Goal: Task Accomplishment & Management: Manage account settings

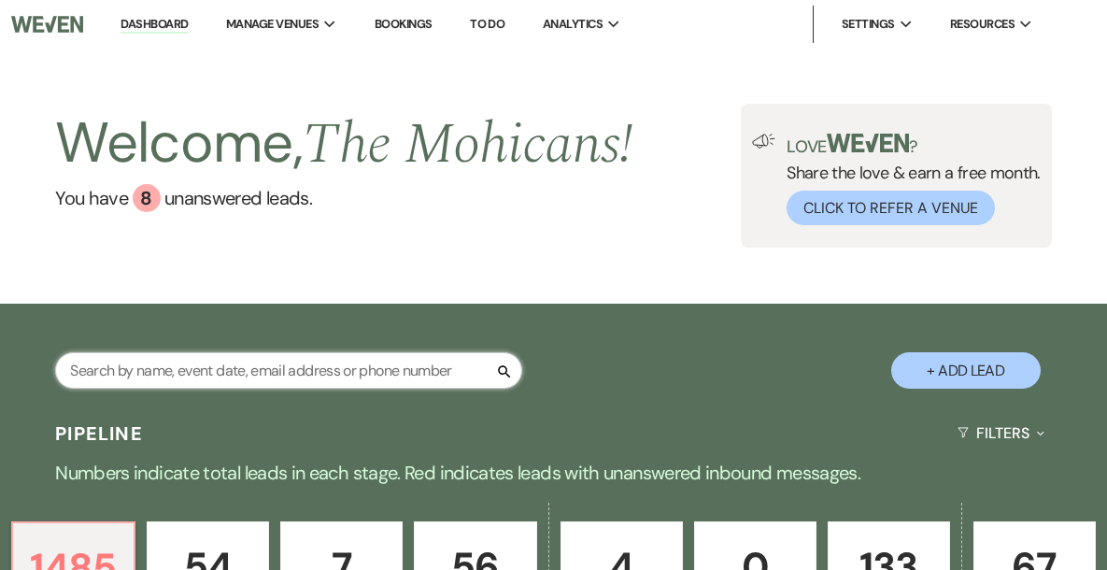
click at [331, 381] on input "text" at bounding box center [288, 370] width 467 height 36
paste input "[PERSON_NAME]"
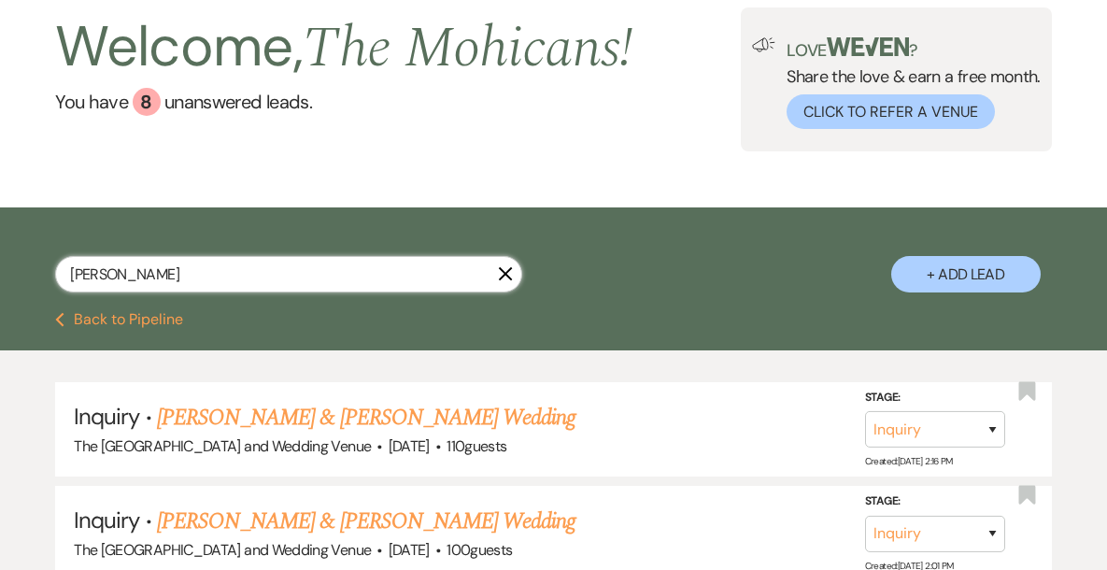
scroll to position [182, 0]
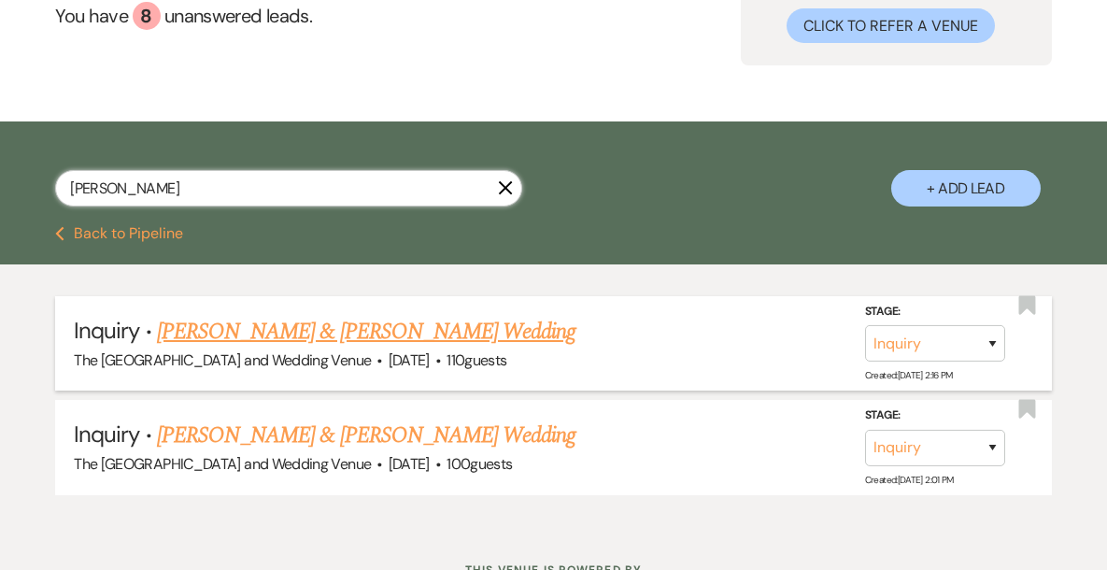
type input "[PERSON_NAME]"
click at [939, 338] on select "Inquiry Follow Up Tour Requested Tour Confirmed Toured Proposal Sent Booked Lost" at bounding box center [935, 343] width 140 height 36
select select "4"
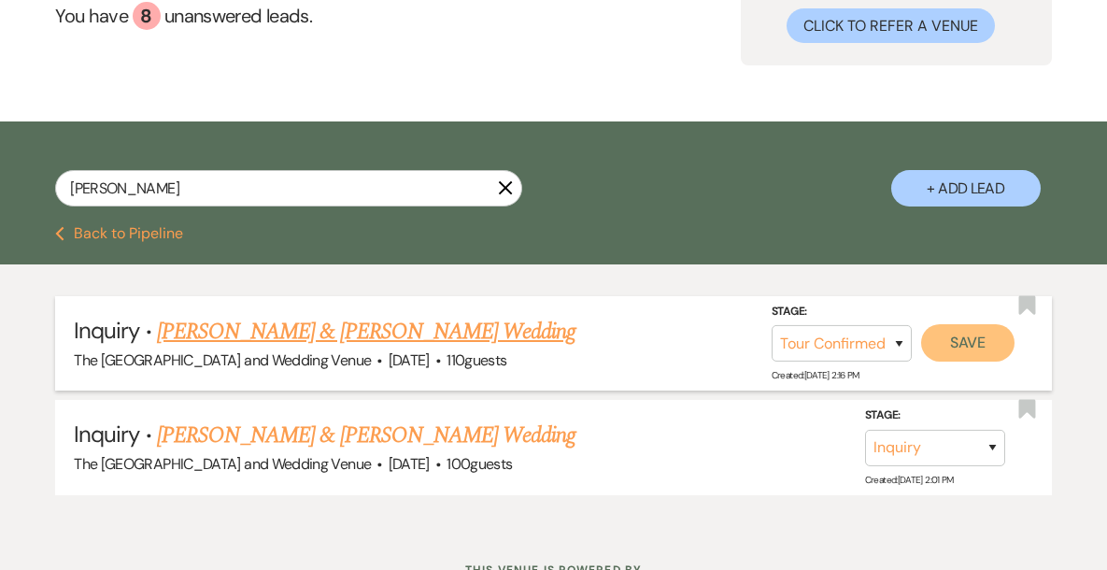
click at [981, 346] on button "Save" at bounding box center [967, 342] width 93 height 37
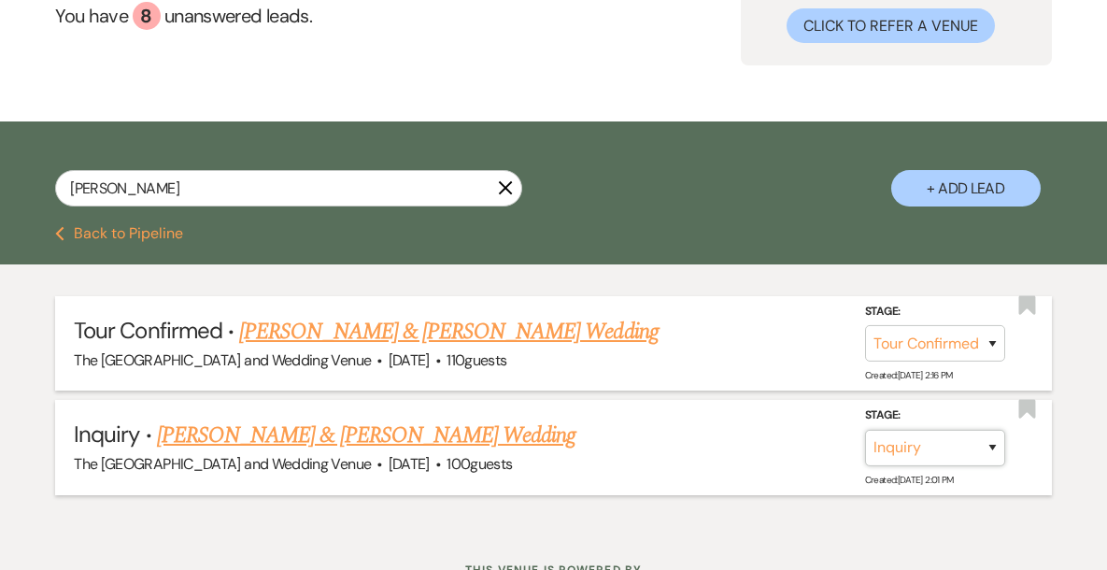
click at [939, 445] on select "Inquiry Follow Up Tour Requested Tour Confirmed Toured Proposal Sent Booked Lost" at bounding box center [935, 447] width 140 height 36
click at [503, 190] on use "button" at bounding box center [506, 188] width 14 height 14
click at [444, 222] on div "[PERSON_NAME] X + Add Lead" at bounding box center [553, 177] width 1107 height 92
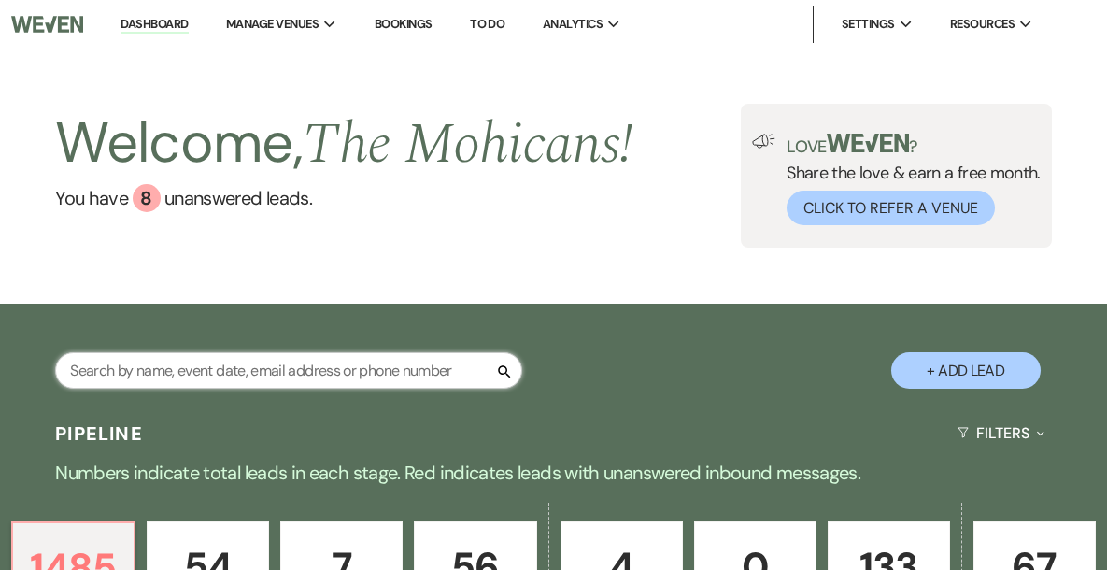
click at [348, 367] on input "text" at bounding box center [288, 370] width 467 height 36
paste input "[PERSON_NAME]"
type input "[PERSON_NAME]"
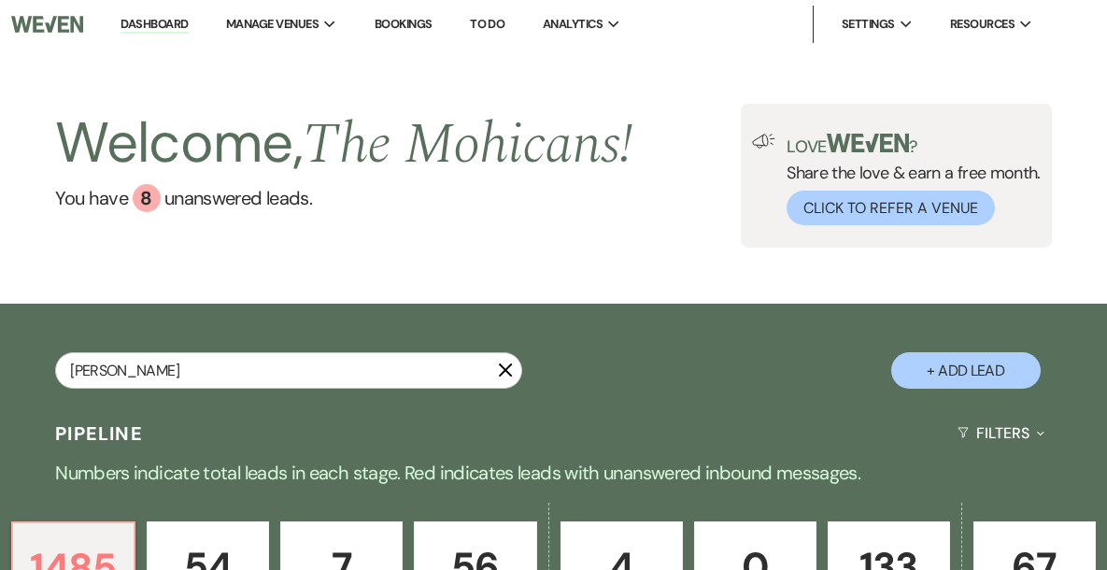
select select "4"
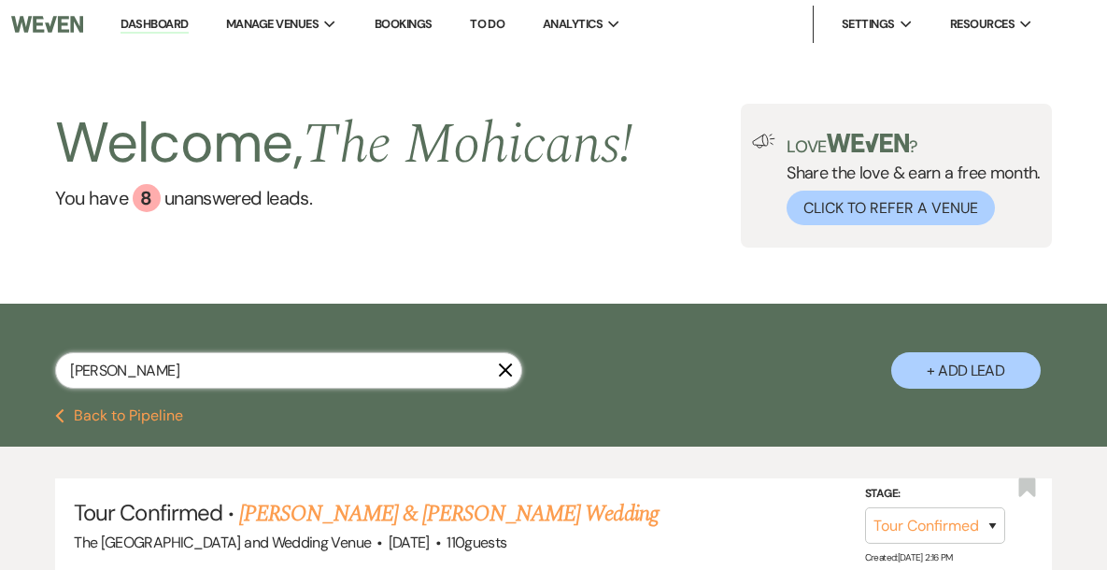
scroll to position [54, 0]
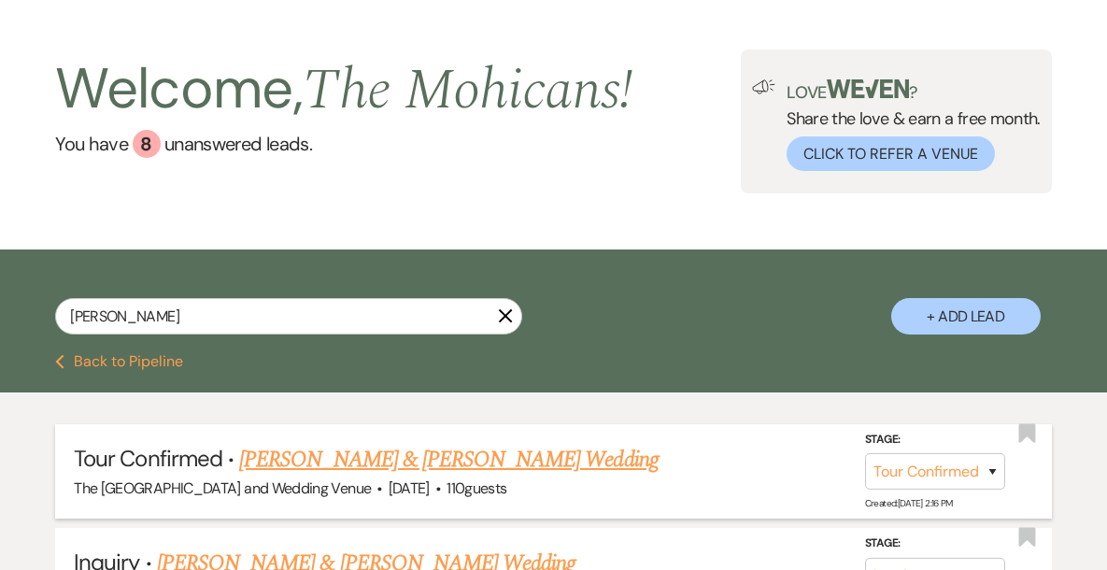
click at [461, 455] on link "[PERSON_NAME] & [PERSON_NAME] Wedding" at bounding box center [448, 460] width 419 height 34
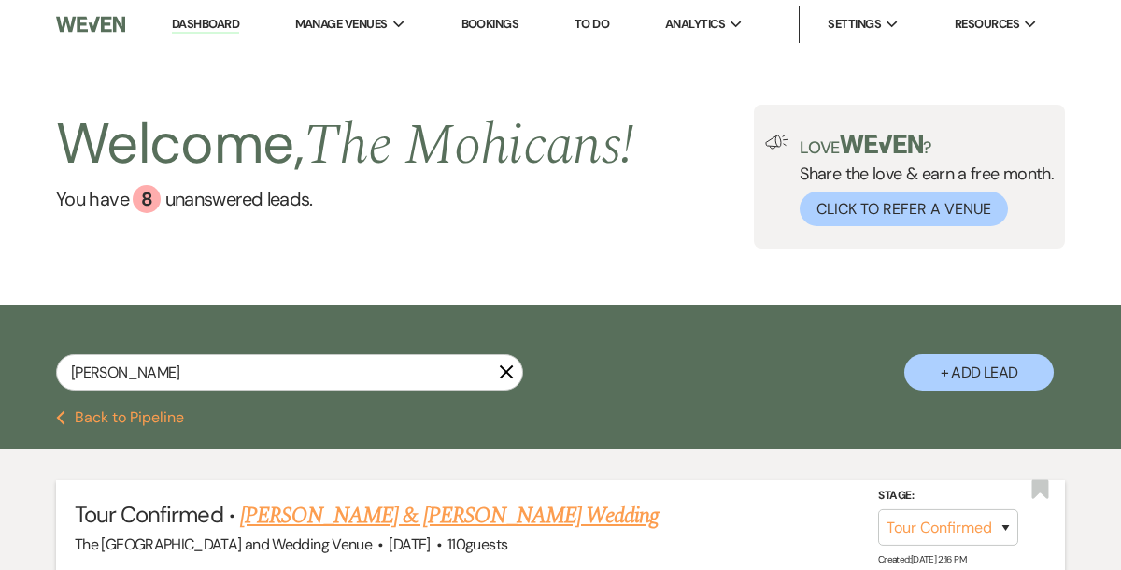
select select "4"
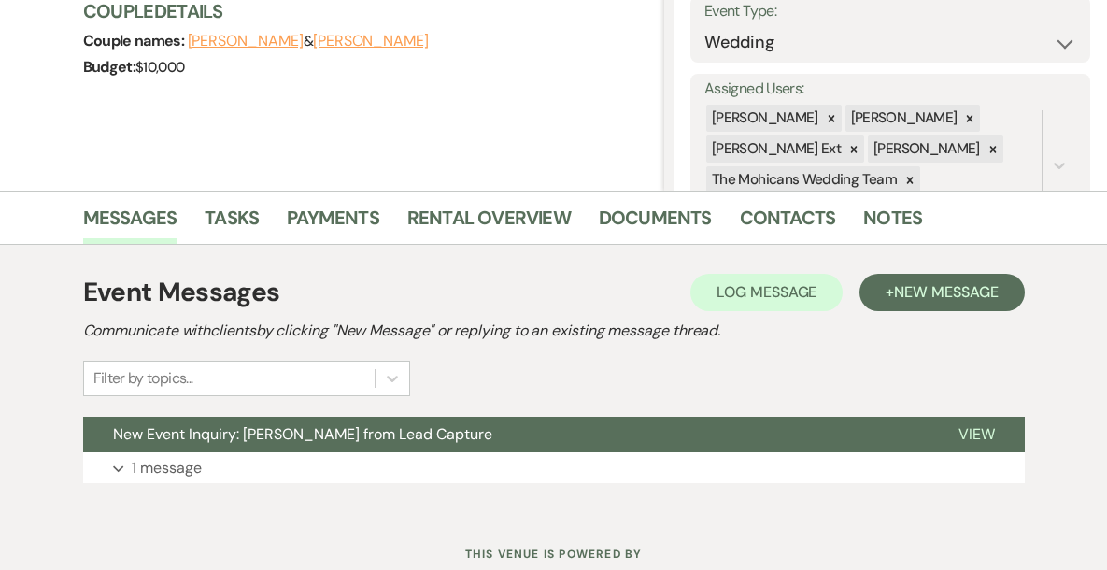
scroll to position [340, 0]
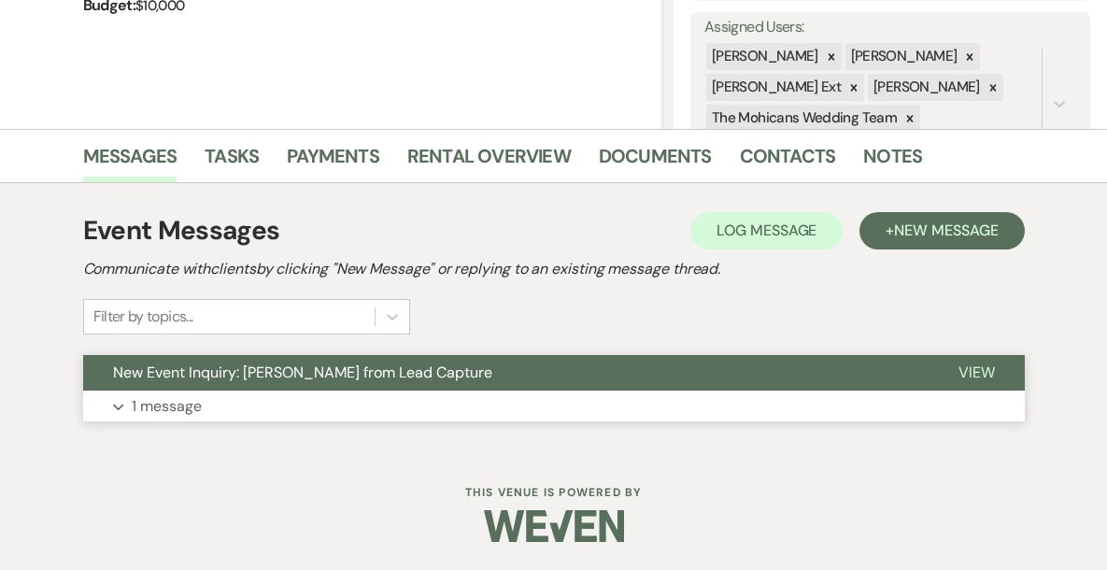
click at [174, 411] on p "1 message" at bounding box center [167, 406] width 70 height 24
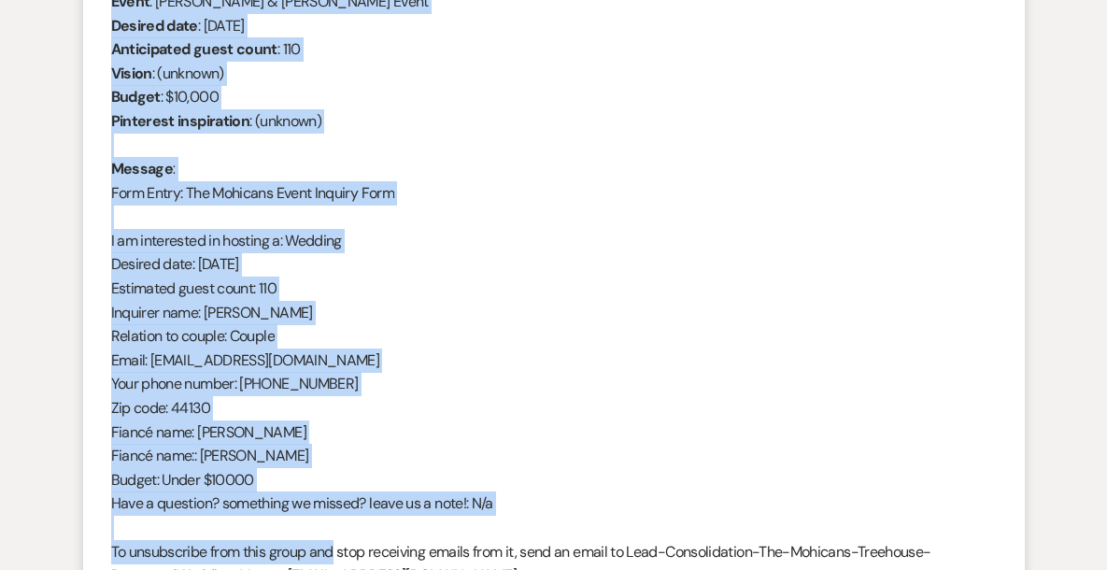
scroll to position [853, 0]
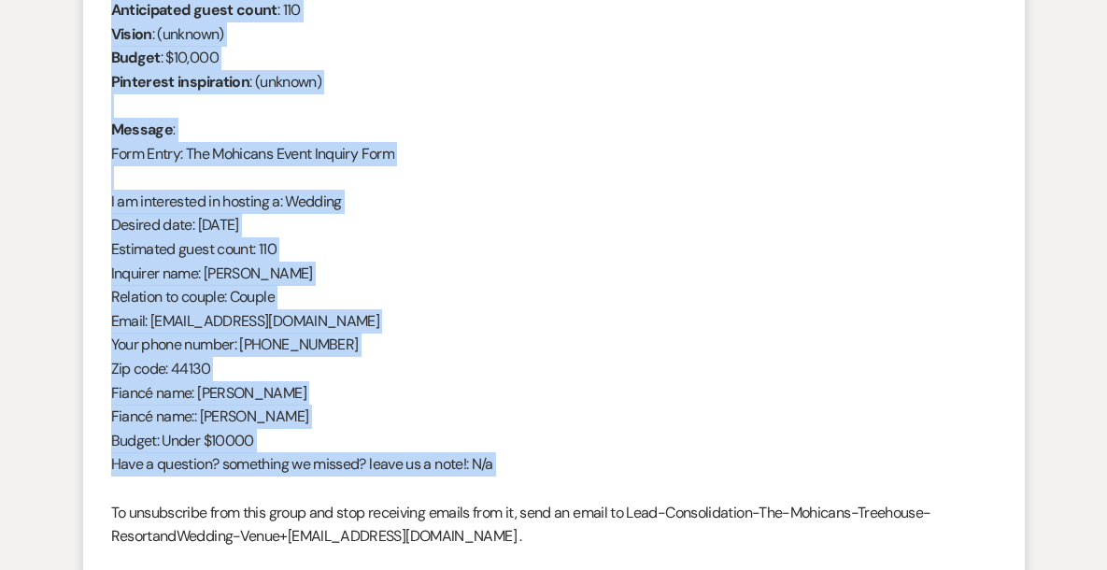
drag, startPoint x: 112, startPoint y: 161, endPoint x: 345, endPoint y: 487, distance: 400.6
click at [345, 487] on div "From : [PERSON_NAME] (Client) Event : [PERSON_NAME] & [PERSON_NAME] Event Desir…" at bounding box center [554, 249] width 886 height 646
copy div "From : [PERSON_NAME] (Client) Event : [PERSON_NAME] & [PERSON_NAME] Event Desir…"
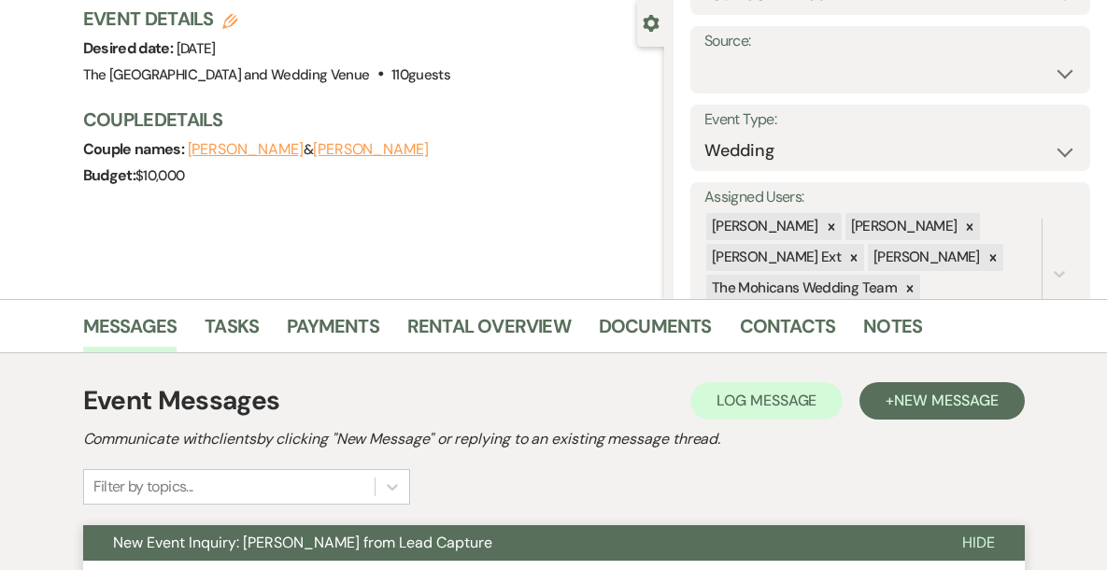
scroll to position [0, 0]
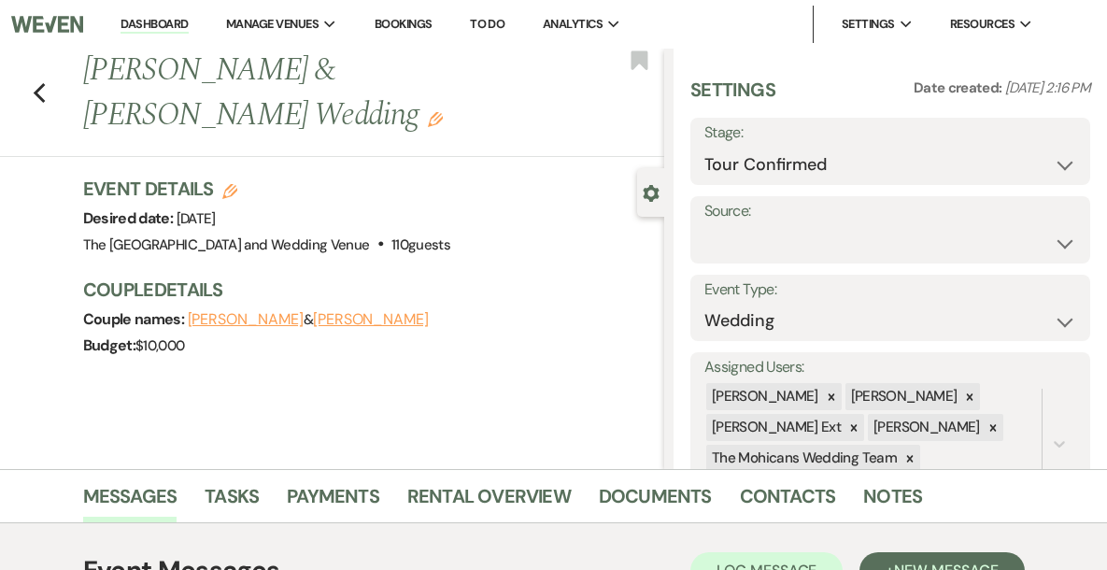
click at [188, 23] on link "Dashboard" at bounding box center [154, 25] width 67 height 18
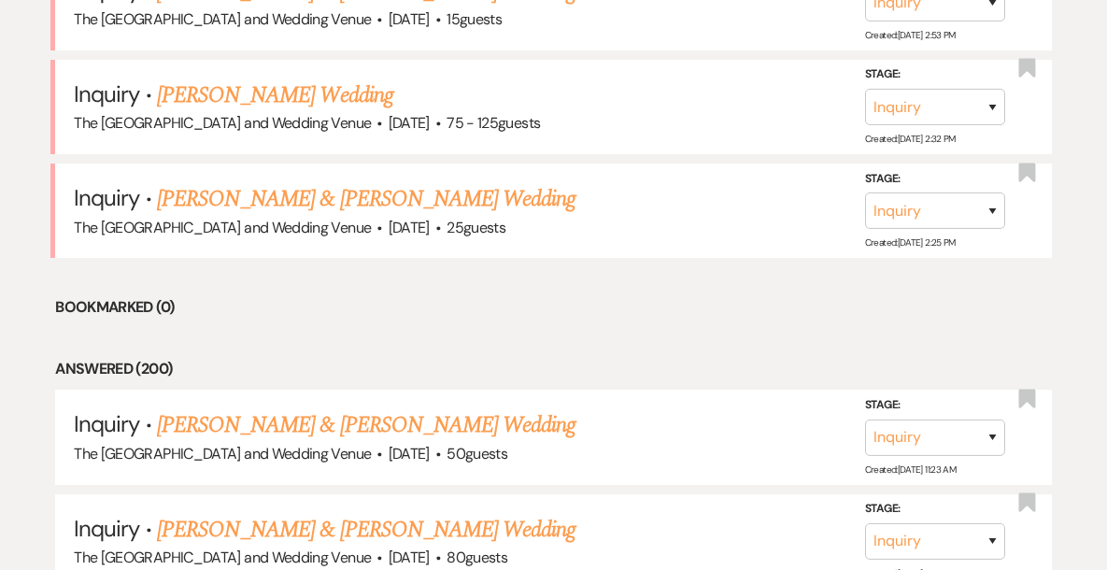
scroll to position [1391, 0]
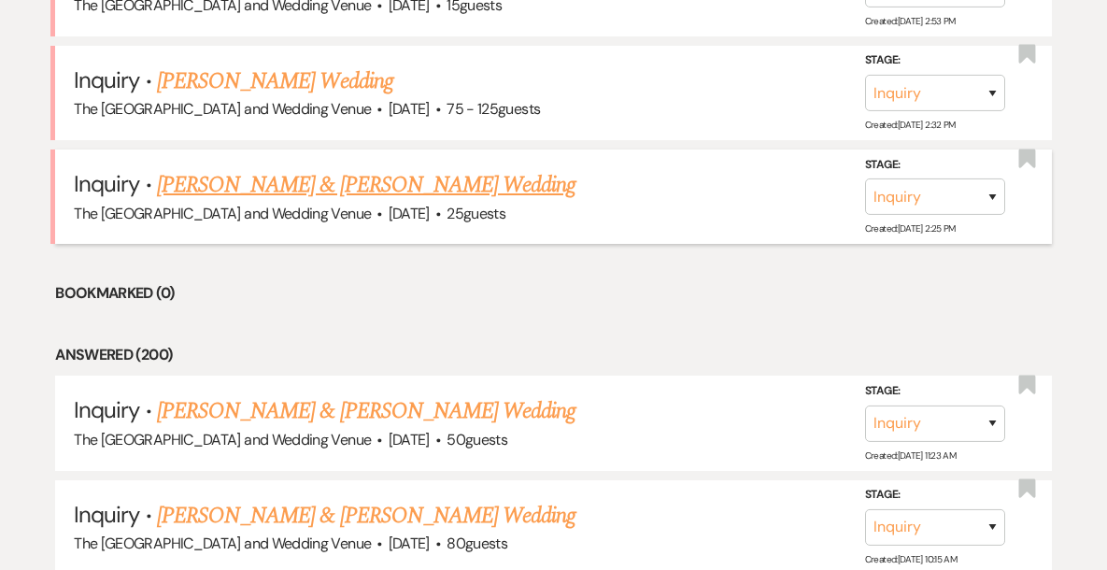
click at [292, 189] on link "[PERSON_NAME] & [PERSON_NAME] Wedding" at bounding box center [366, 185] width 419 height 34
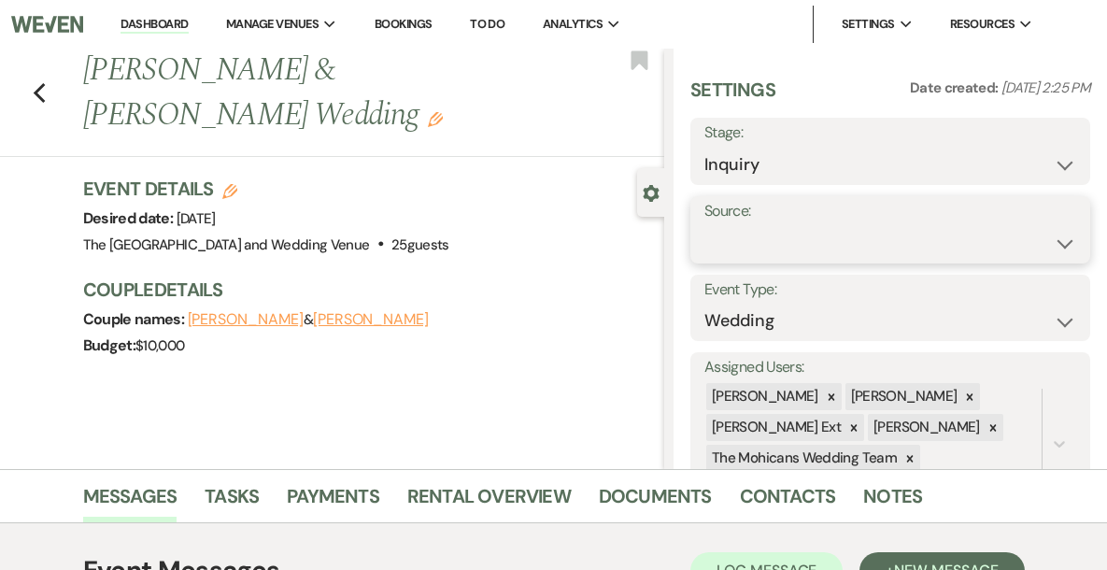
click at [819, 235] on select "Weven Venue Website Instagram Facebook Pinterest Google The Knot Wedding Wire H…" at bounding box center [891, 243] width 372 height 36
select select "5"
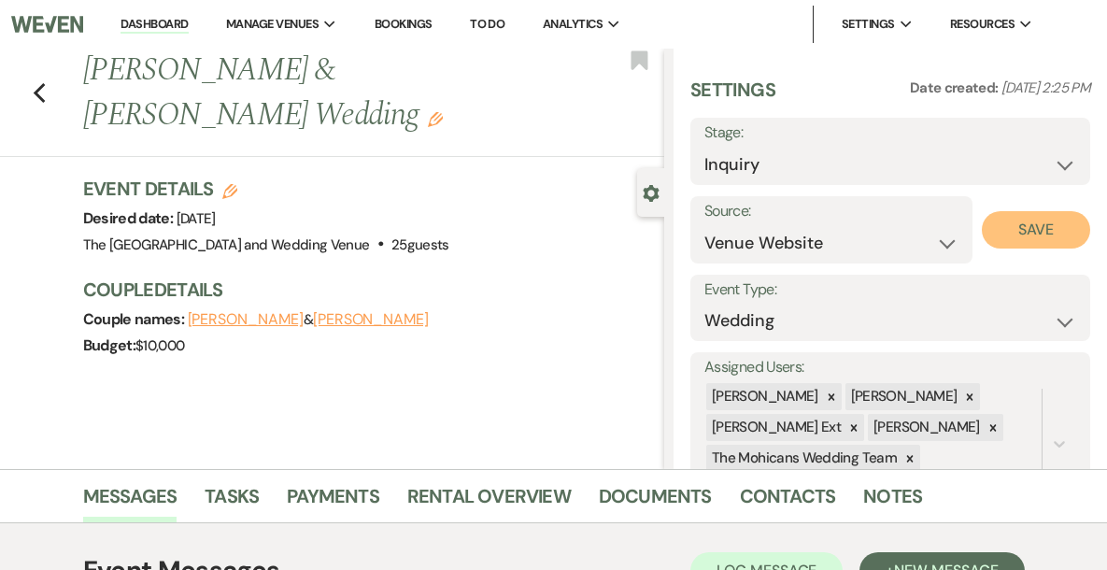
click at [1010, 232] on button "Save" at bounding box center [1036, 229] width 109 height 37
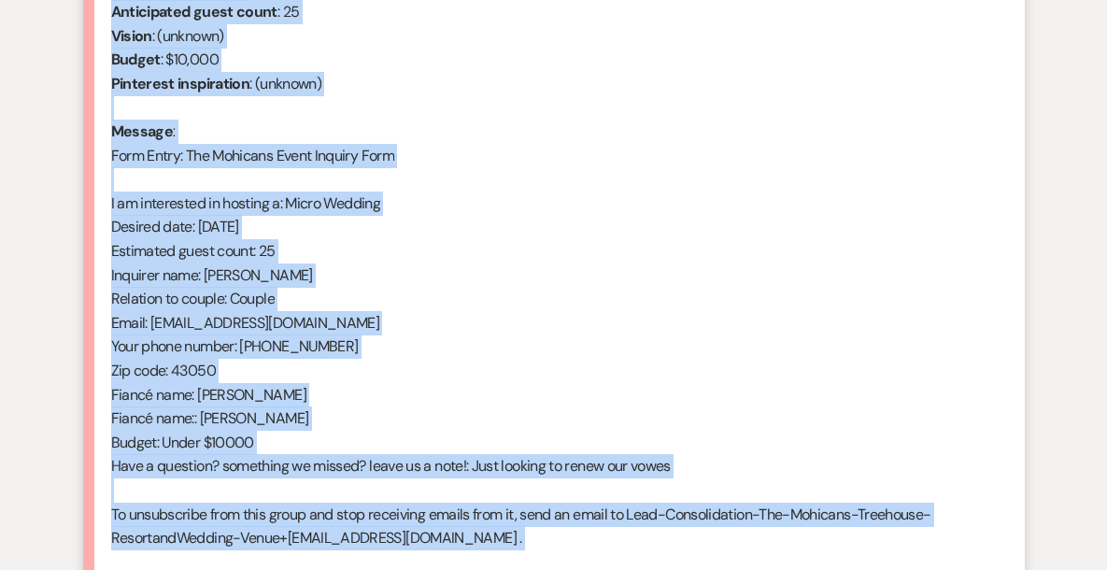
scroll to position [862, 0]
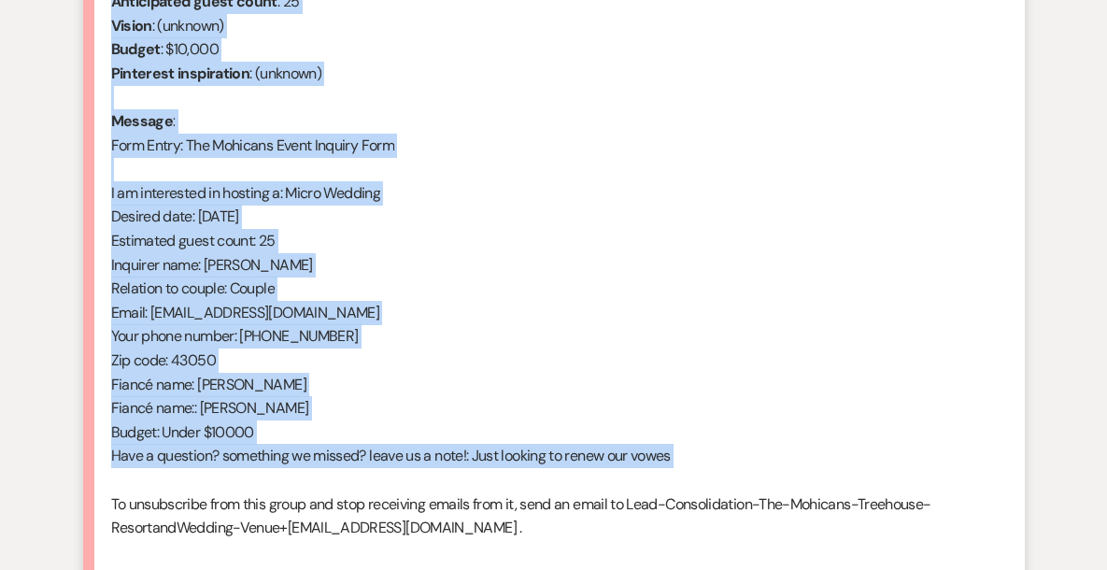
drag, startPoint x: 113, startPoint y: 216, endPoint x: 331, endPoint y: 479, distance: 341.8
click at [331, 479] on div "From : [PERSON_NAME] (Client) Event : [PERSON_NAME] & [PERSON_NAME] Event Desir…" at bounding box center [554, 241] width 886 height 646
copy div "From : [PERSON_NAME] (Client) Event : [PERSON_NAME] & [PERSON_NAME] Event Desir…"
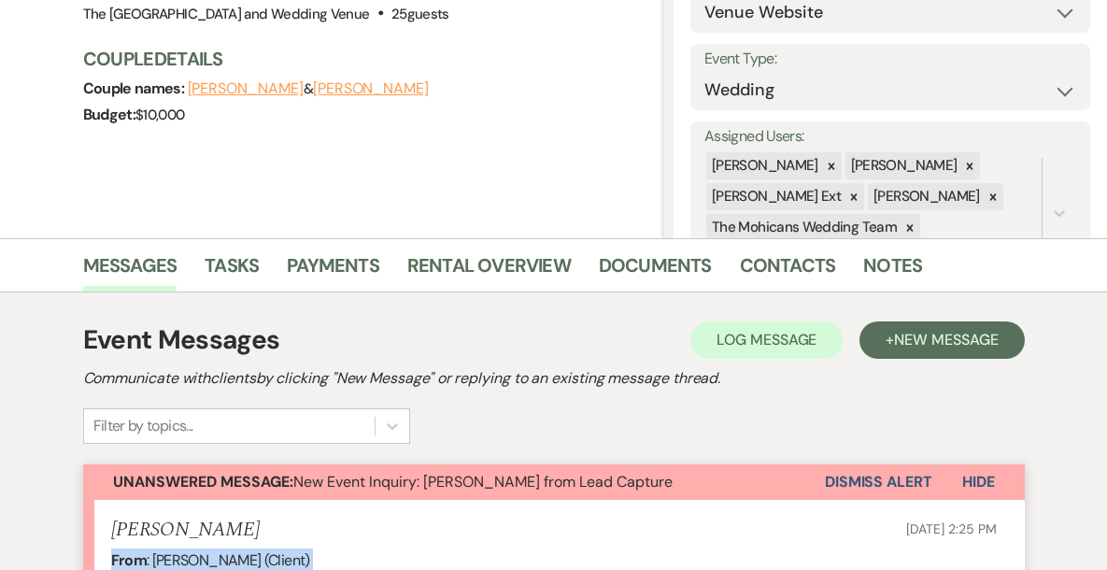
scroll to position [265, 0]
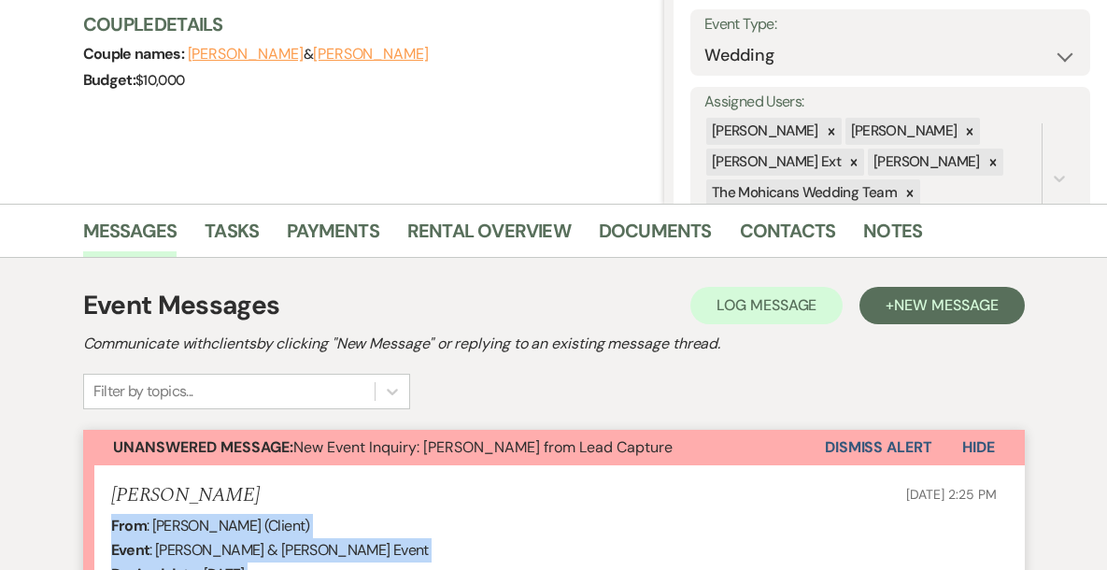
click at [867, 447] on button "Dismiss Alert" at bounding box center [878, 448] width 107 height 36
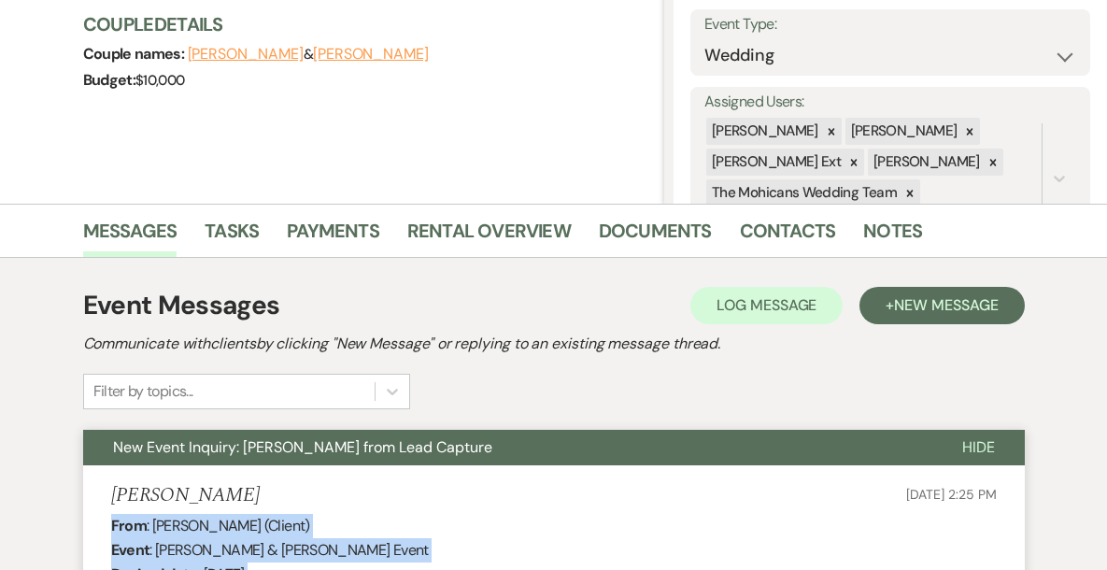
scroll to position [0, 0]
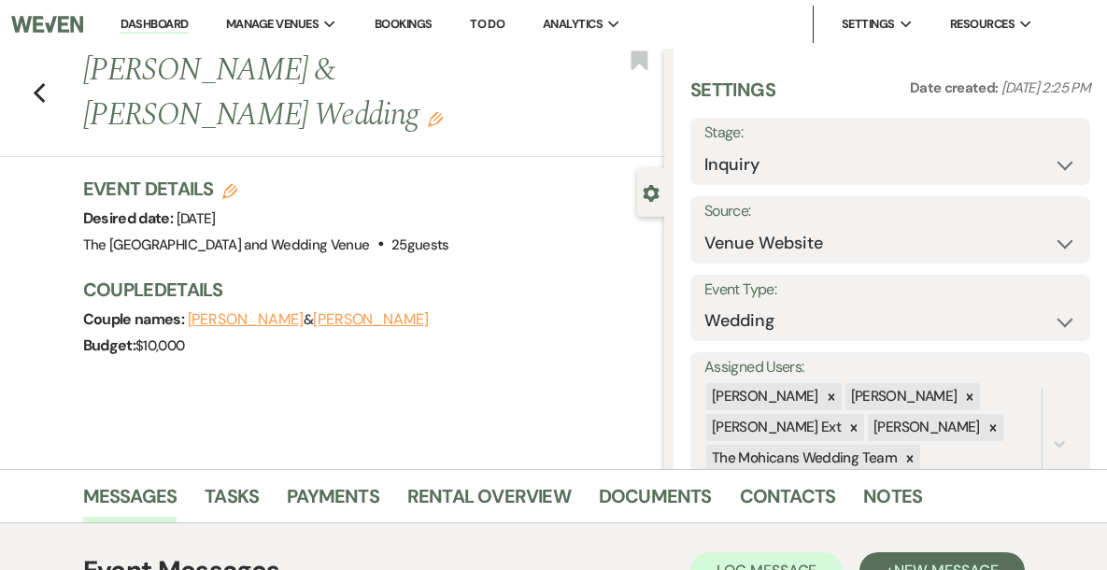
click at [188, 24] on link "Dashboard" at bounding box center [154, 25] width 67 height 18
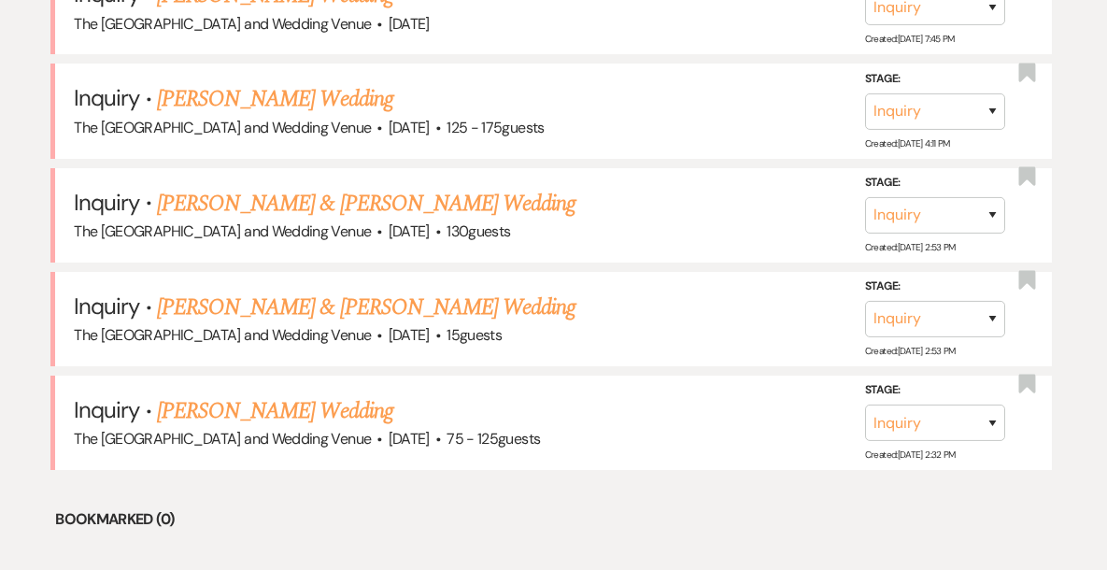
scroll to position [1090, 0]
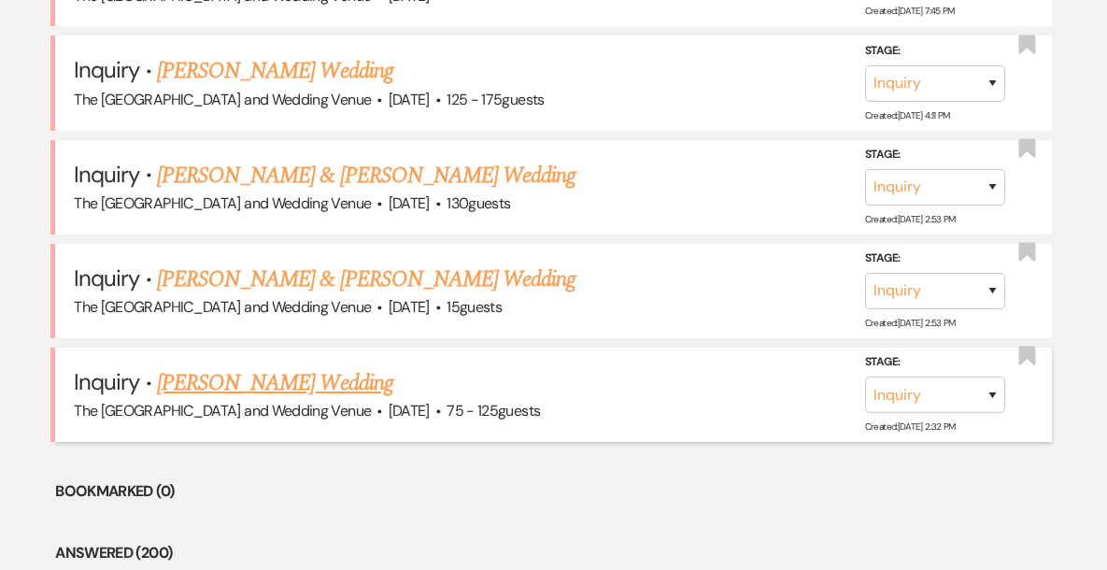
click at [288, 389] on link "[PERSON_NAME] Wedding" at bounding box center [275, 383] width 236 height 34
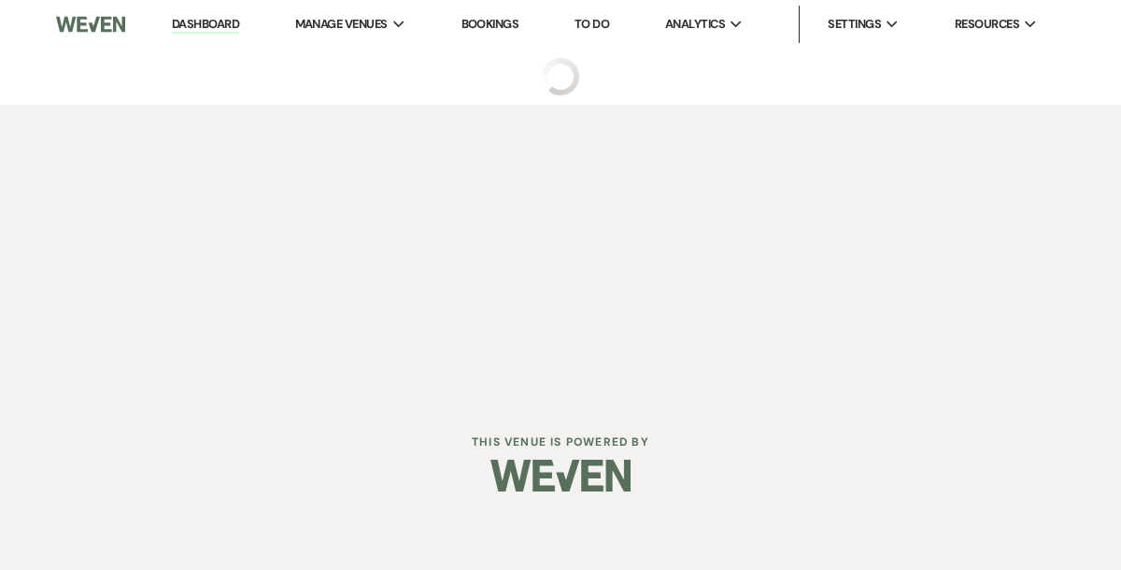
select select "3"
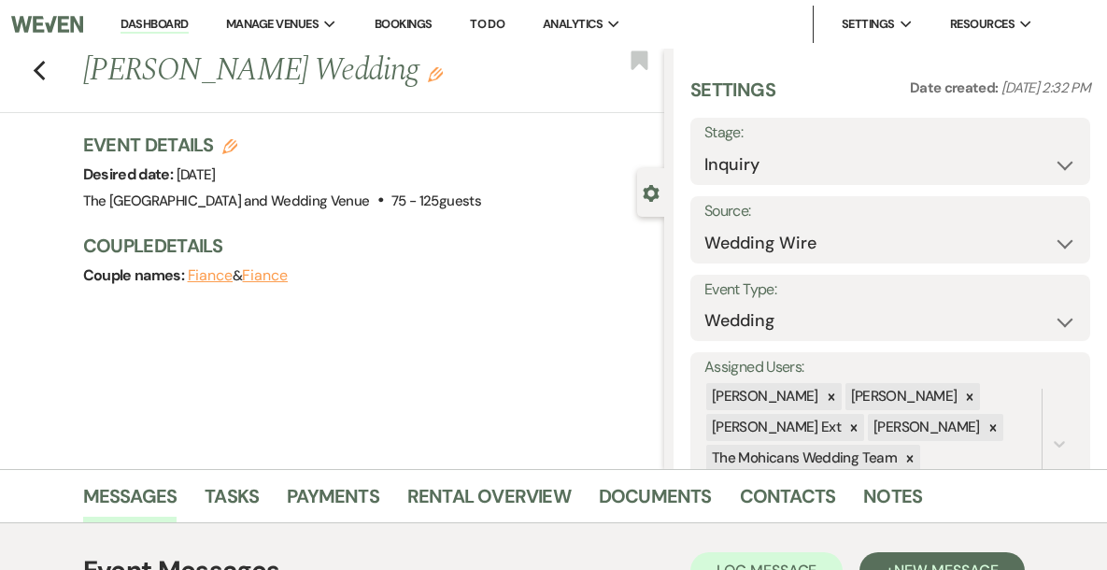
click at [188, 25] on link "Dashboard" at bounding box center [154, 25] width 67 height 18
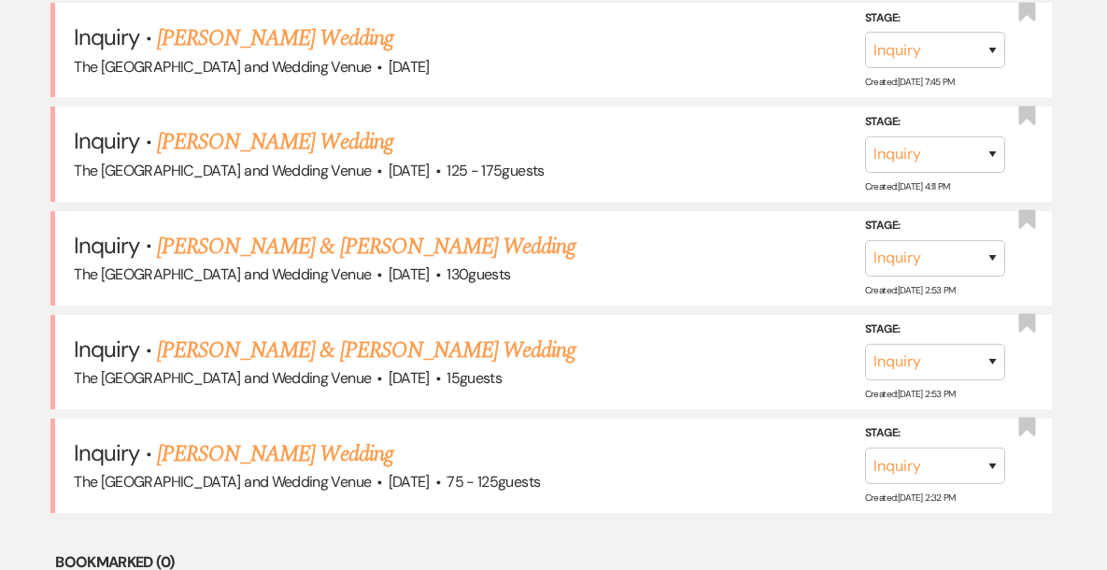
scroll to position [1023, 0]
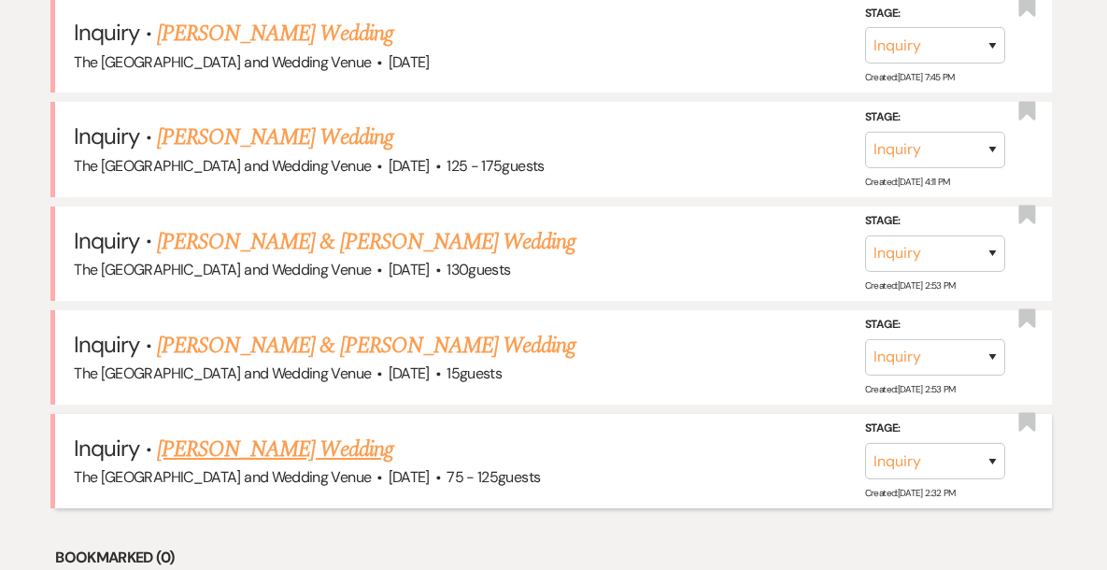
click at [281, 451] on link "[PERSON_NAME] Wedding" at bounding box center [275, 450] width 236 height 34
select select "3"
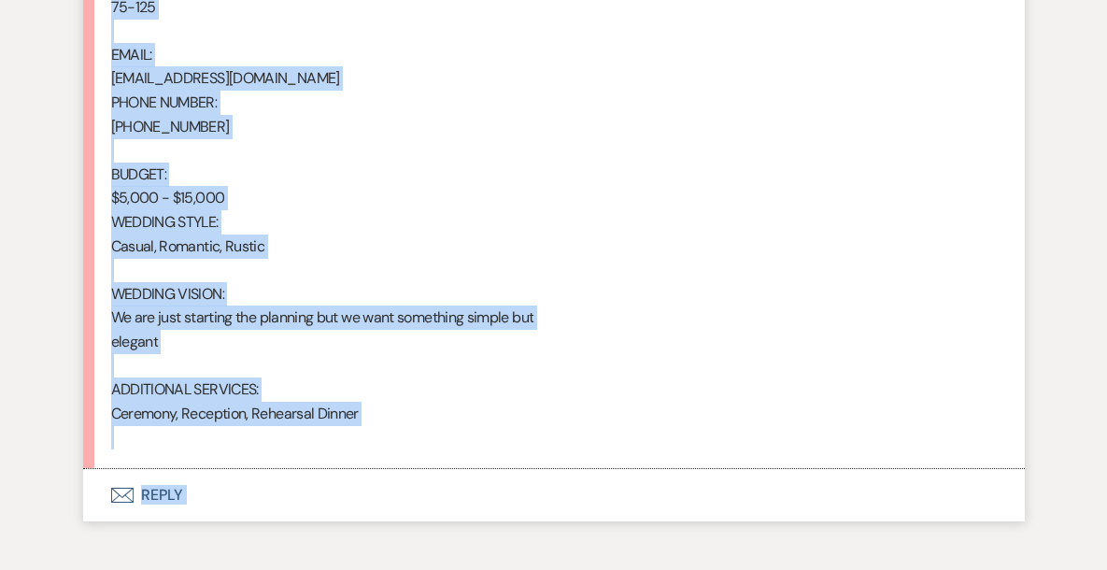
scroll to position [1493, 0]
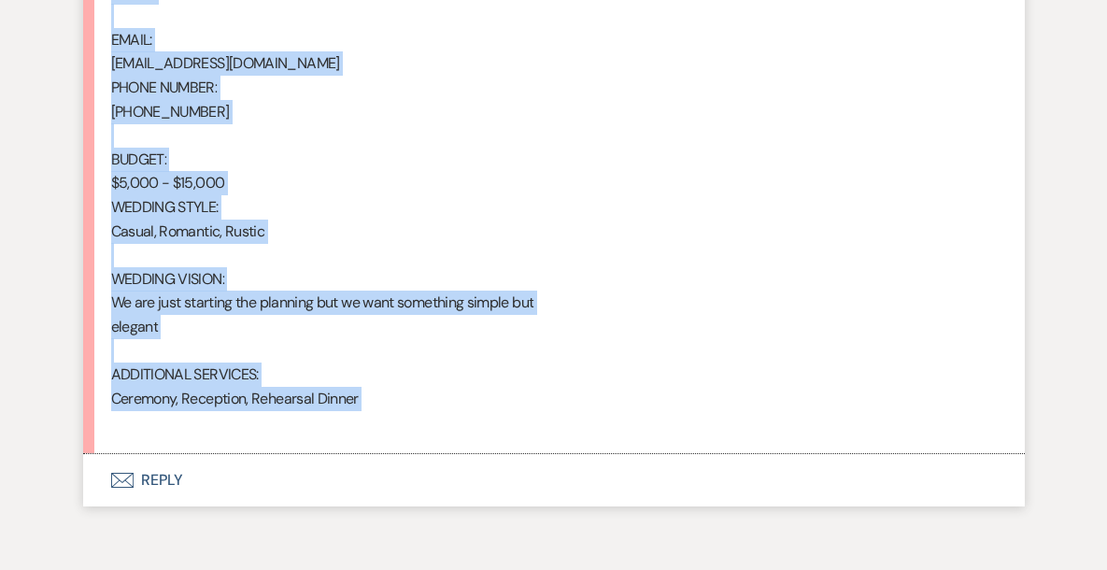
drag, startPoint x: 115, startPoint y: 205, endPoint x: 378, endPoint y: 434, distance: 348.4
copy li "[PERSON_NAME] [DATE] 2:32 PM From : [PERSON_NAME] Event : [PERSON_NAME] Event D…"
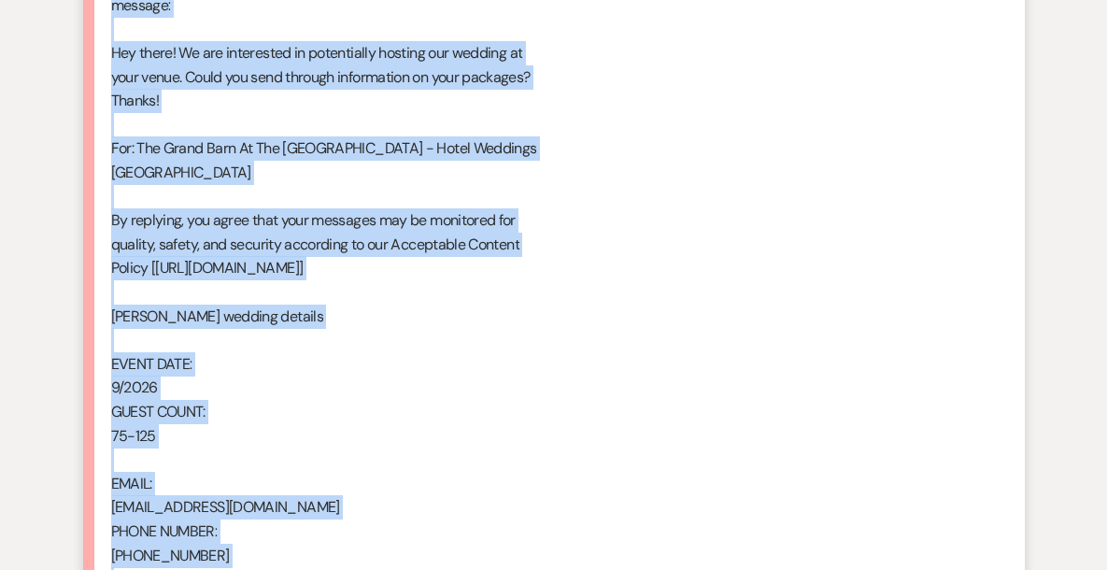
scroll to position [698, 0]
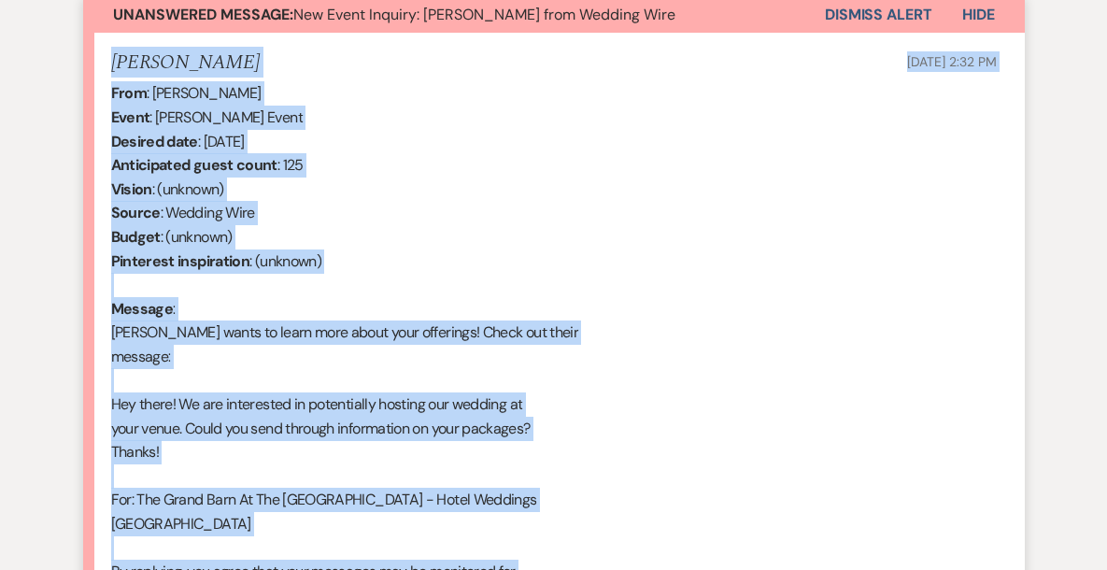
click at [867, 12] on button "Dismiss Alert" at bounding box center [878, 15] width 107 height 36
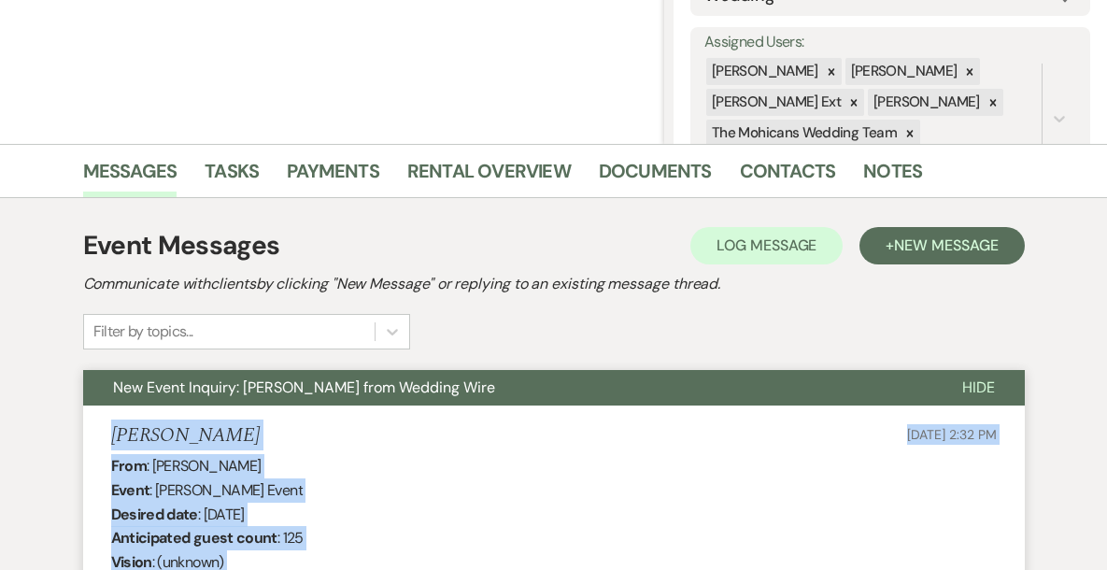
scroll to position [0, 0]
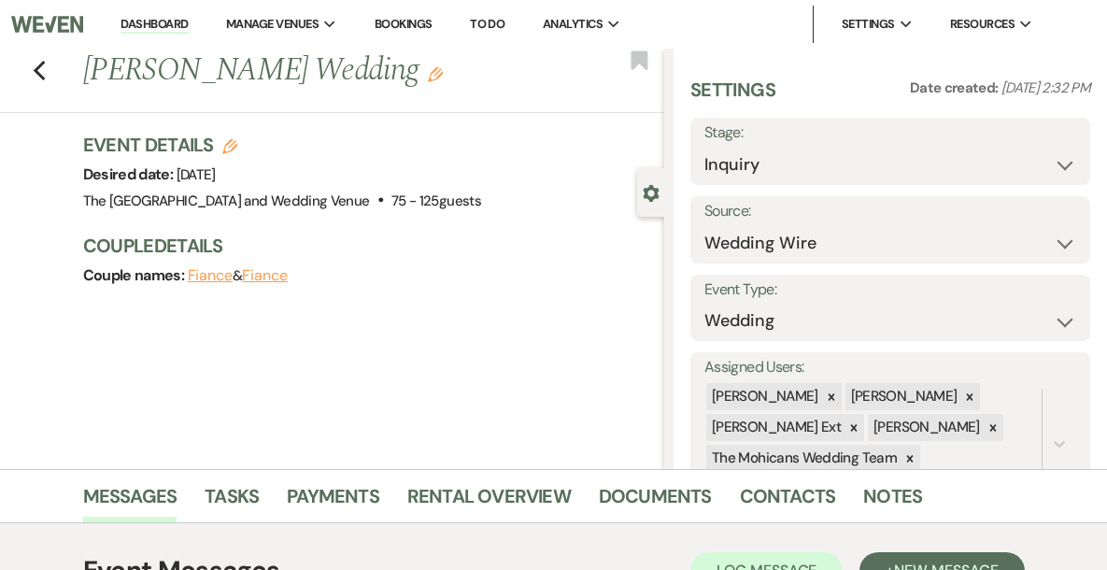
click at [188, 22] on link "Dashboard" at bounding box center [154, 25] width 67 height 18
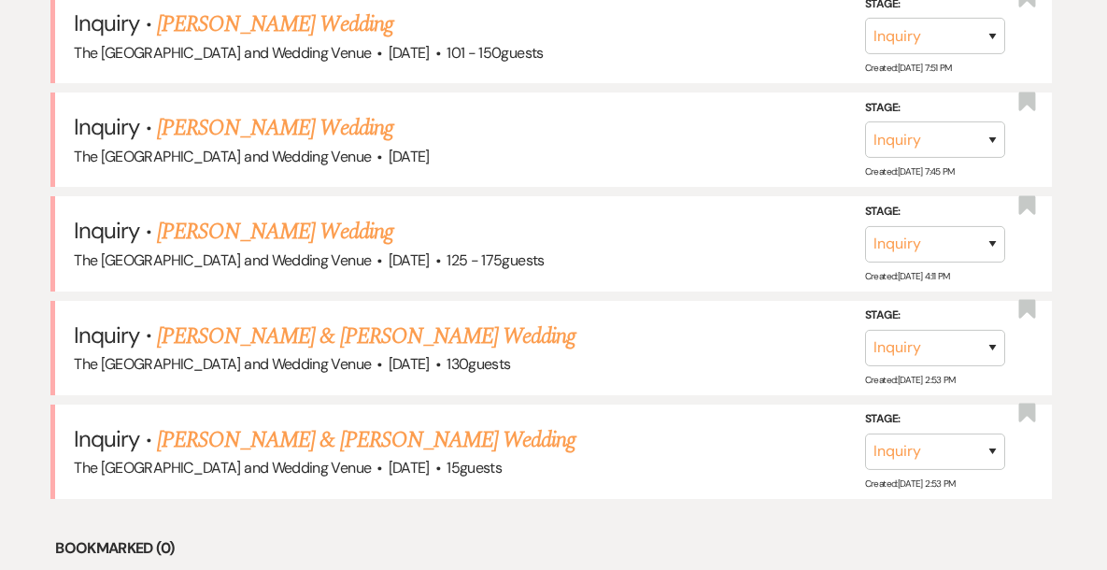
scroll to position [931, 0]
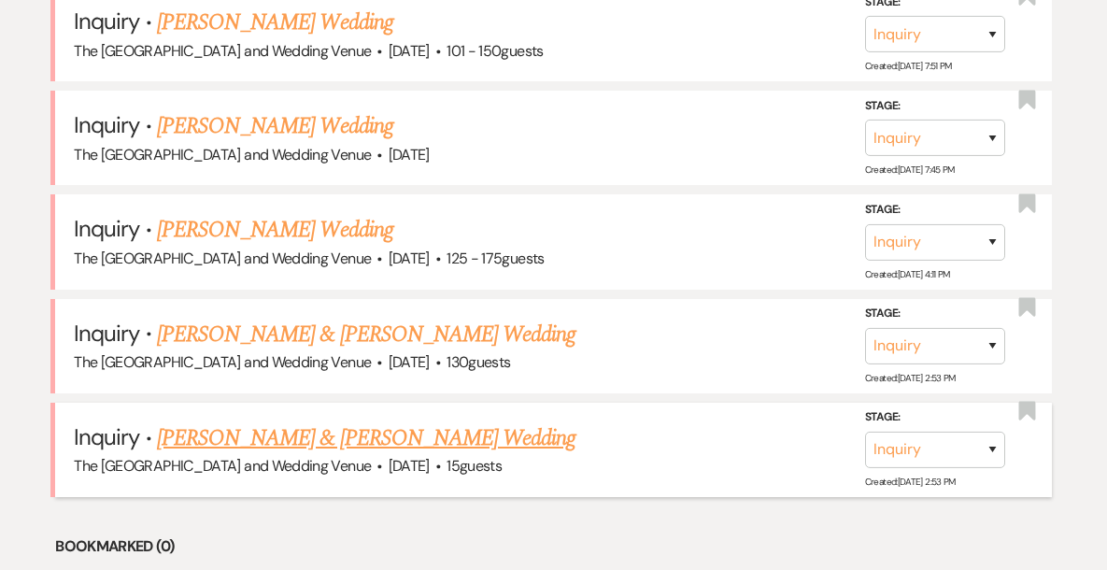
click at [264, 441] on link "[PERSON_NAME] & [PERSON_NAME] Wedding" at bounding box center [366, 438] width 419 height 34
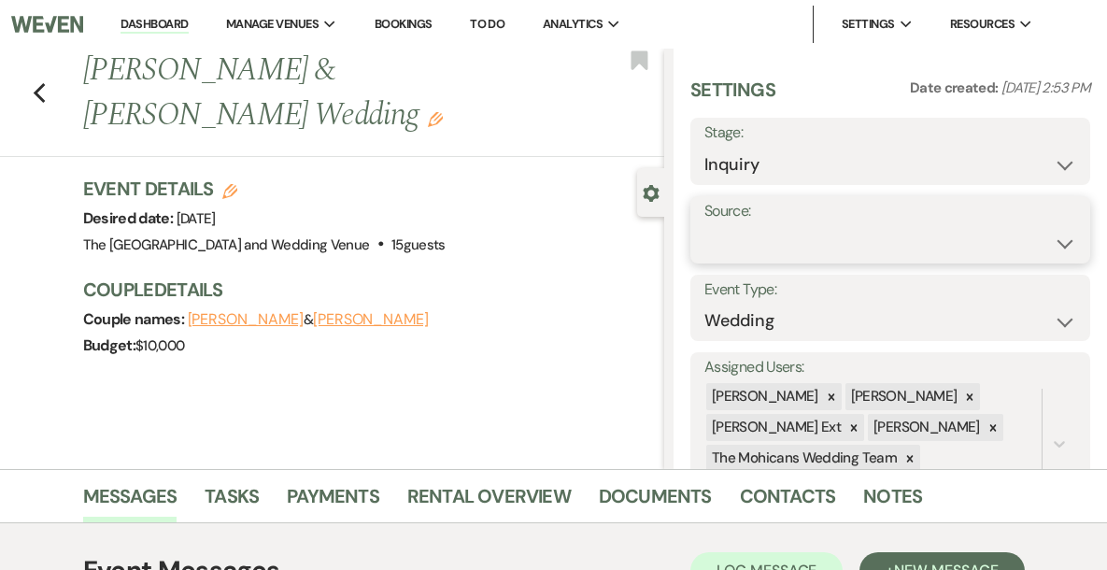
click at [820, 233] on select "Weven Venue Website Instagram Facebook Pinterest Google The Knot Wedding Wire H…" at bounding box center [891, 243] width 372 height 36
select select "5"
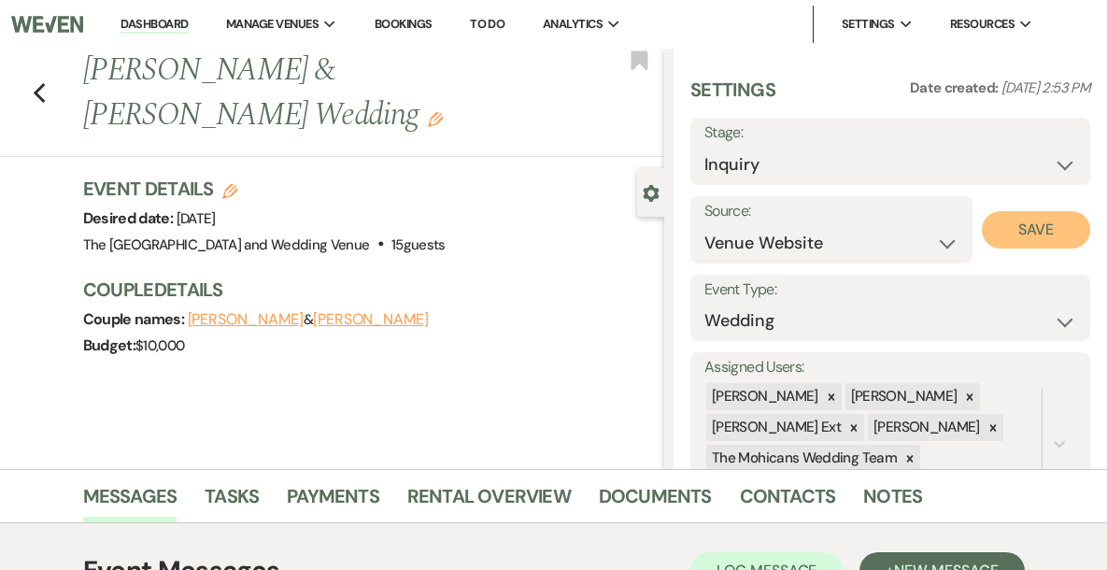
click at [1030, 235] on button "Save" at bounding box center [1036, 229] width 109 height 37
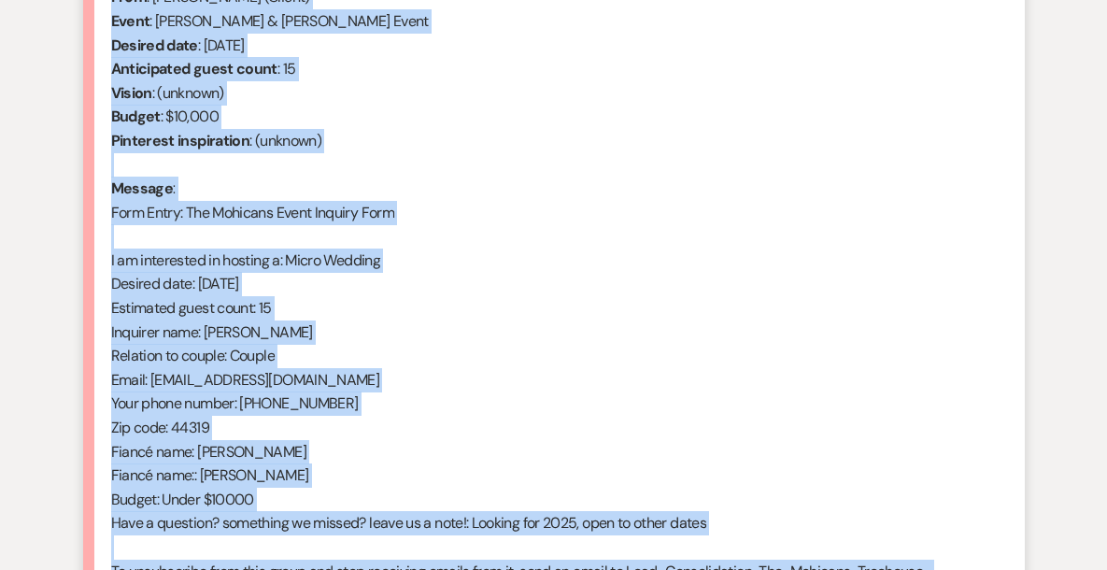
scroll to position [870, 0]
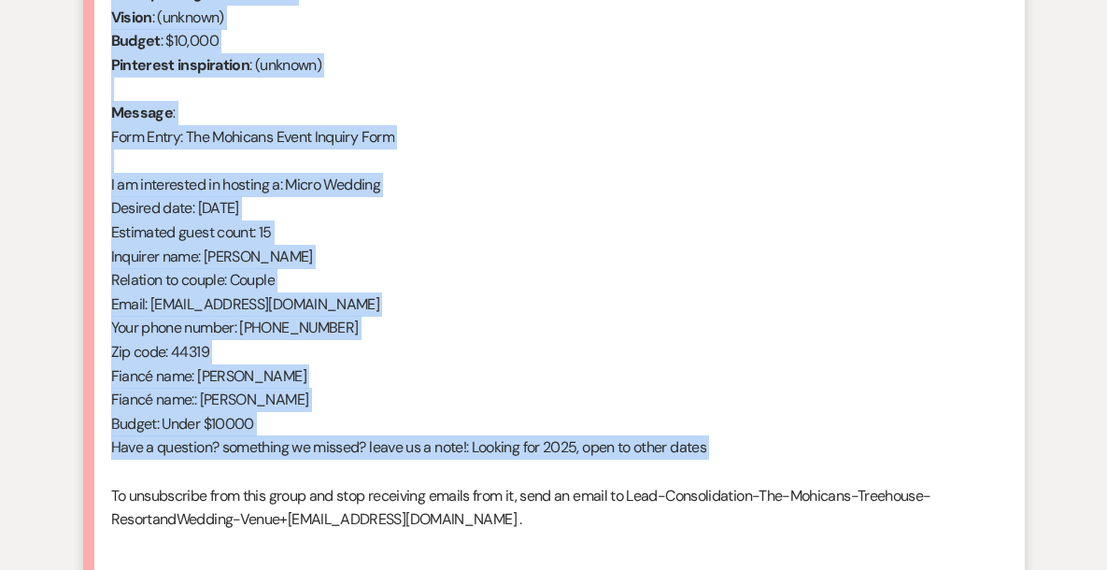
drag, startPoint x: 116, startPoint y: 218, endPoint x: 343, endPoint y: 473, distance: 341.5
click at [343, 473] on div "From : [PERSON_NAME] (Client) Event : [PERSON_NAME] & [PERSON_NAME] Event Desir…" at bounding box center [554, 232] width 886 height 646
copy div "From : [PERSON_NAME] (Client) Event : [PERSON_NAME] & [PERSON_NAME] Event Desir…"
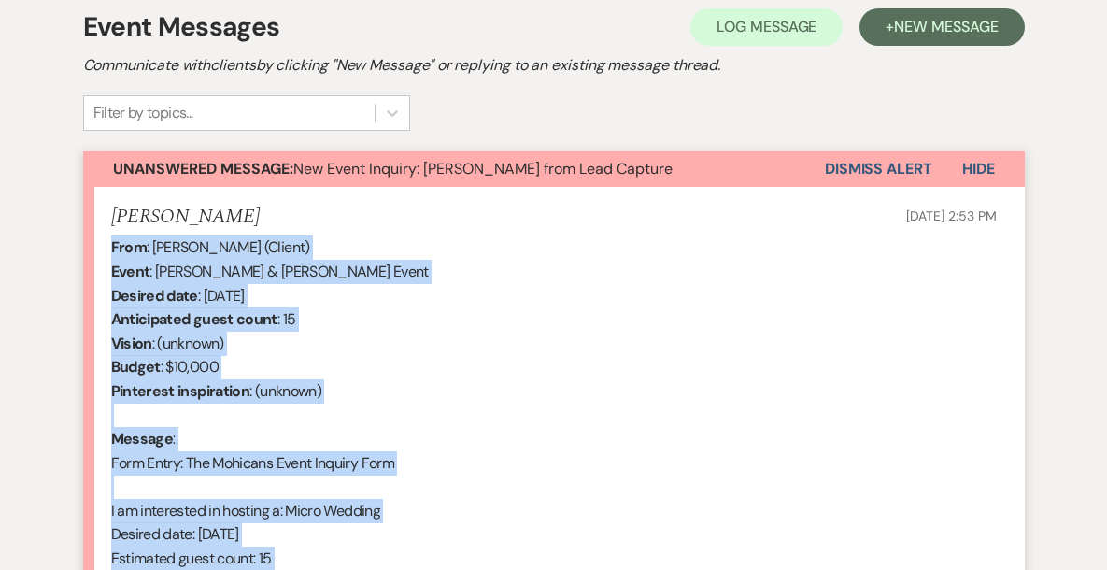
scroll to position [473, 0]
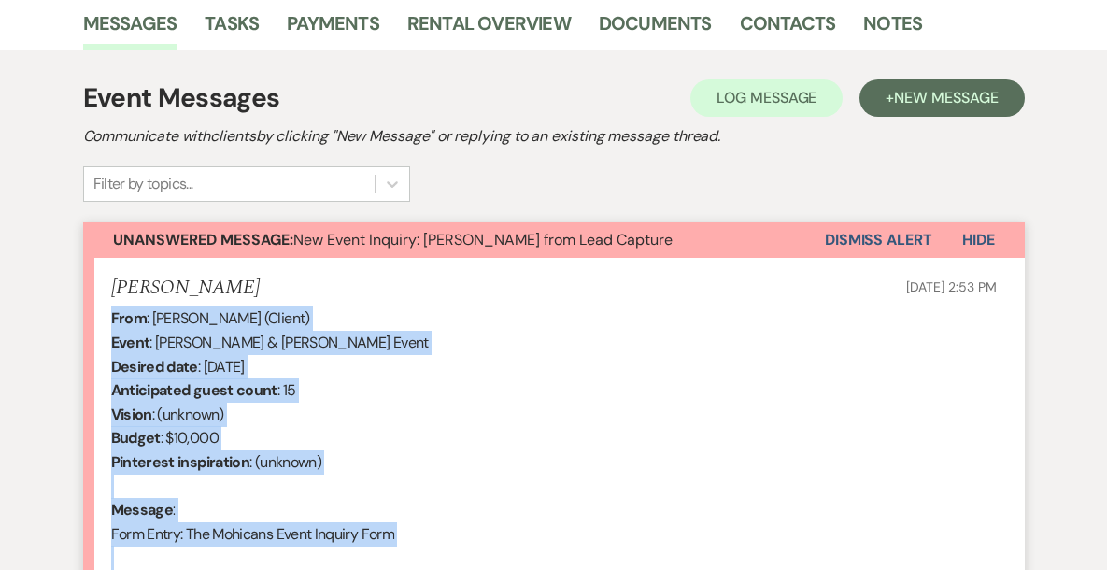
click at [842, 235] on button "Dismiss Alert" at bounding box center [878, 240] width 107 height 36
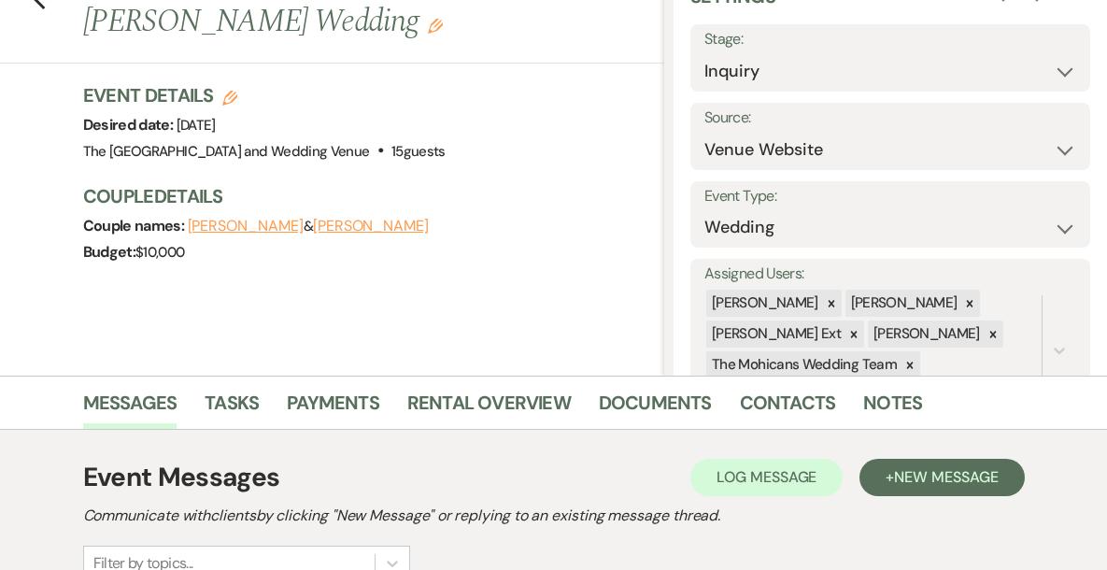
scroll to position [0, 0]
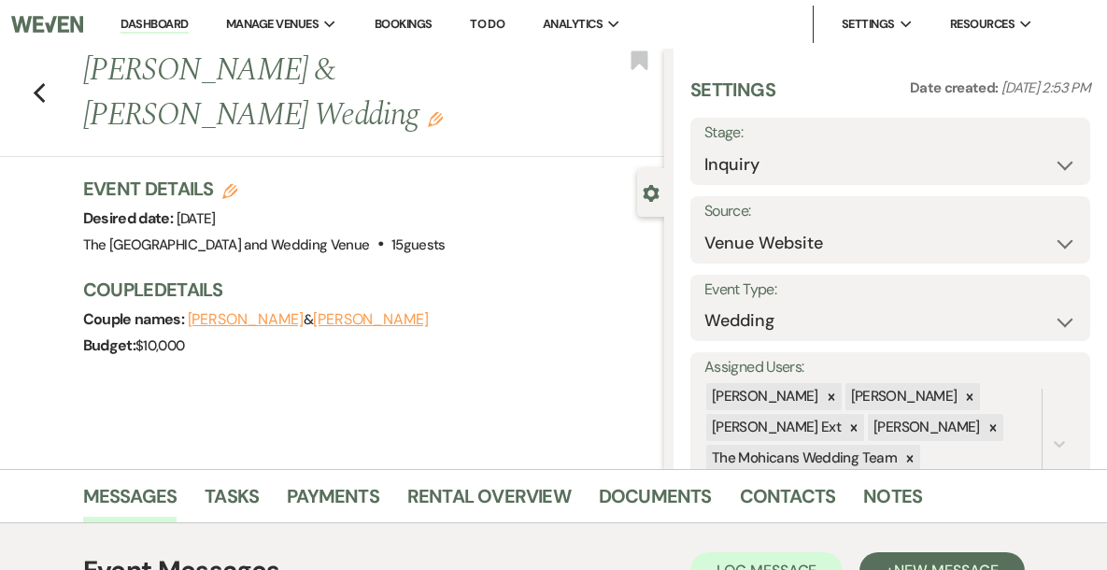
click at [188, 25] on link "Dashboard" at bounding box center [154, 25] width 67 height 18
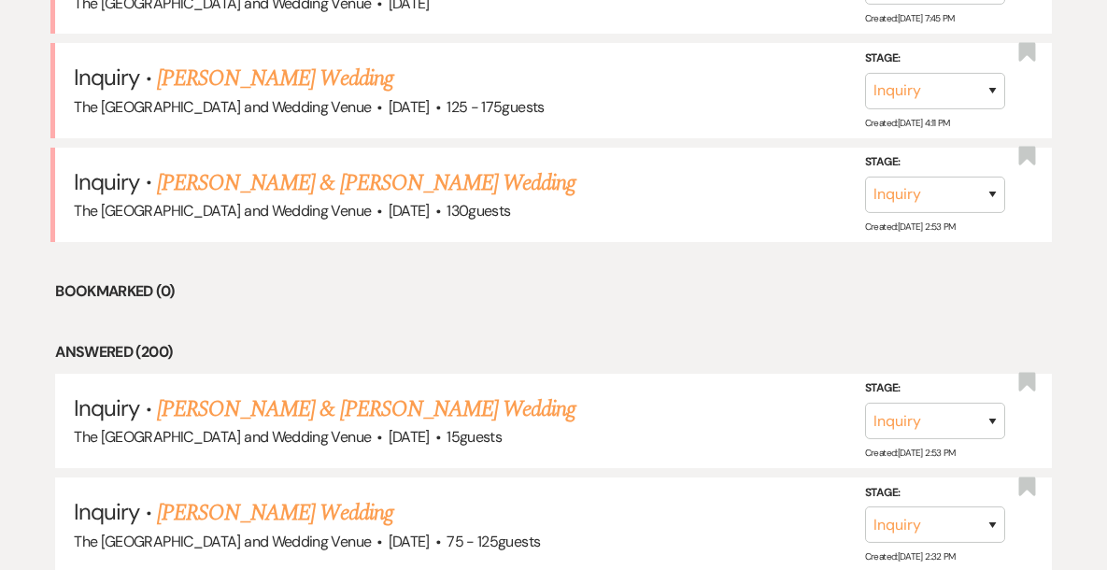
scroll to position [1059, 0]
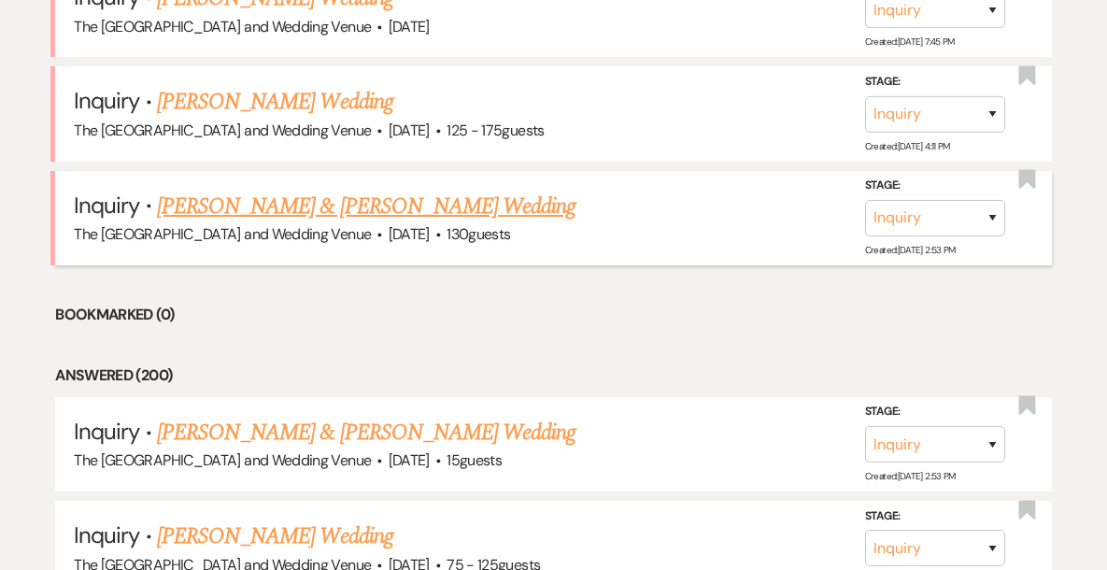
click at [335, 206] on link "[PERSON_NAME] & [PERSON_NAME] Wedding" at bounding box center [366, 207] width 419 height 34
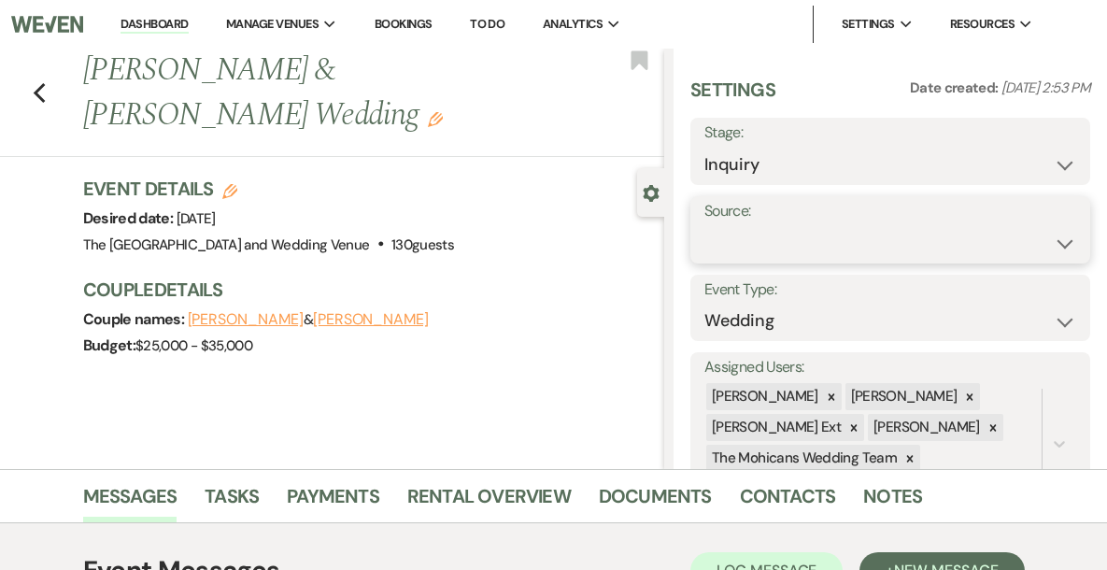
click at [820, 244] on select "Weven Venue Website Instagram Facebook Pinterest Google The Knot Wedding Wire H…" at bounding box center [891, 243] width 372 height 36
select select "5"
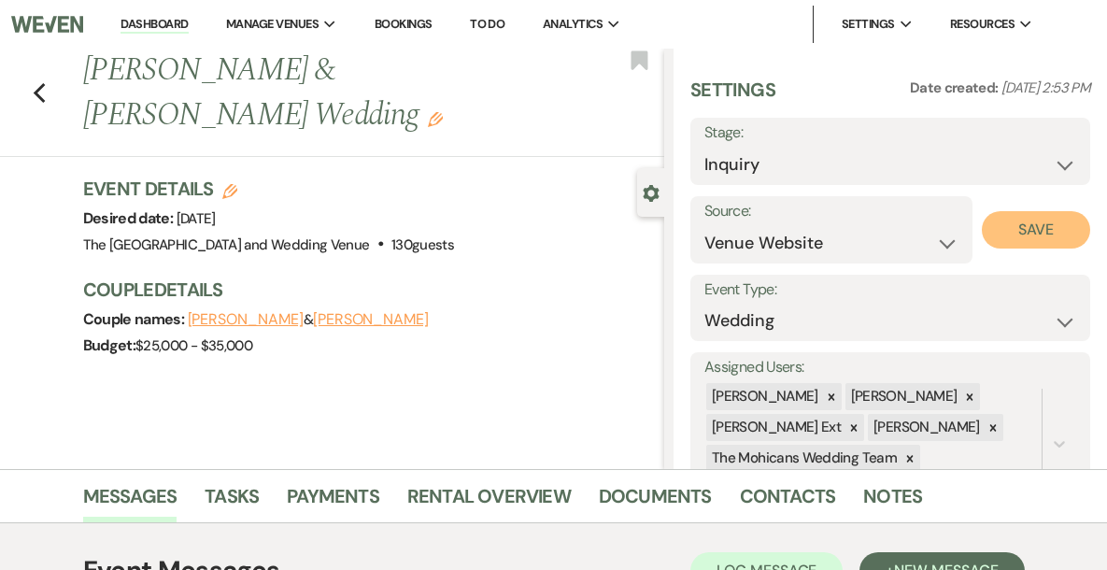
click at [1032, 242] on button "Save" at bounding box center [1036, 229] width 109 height 37
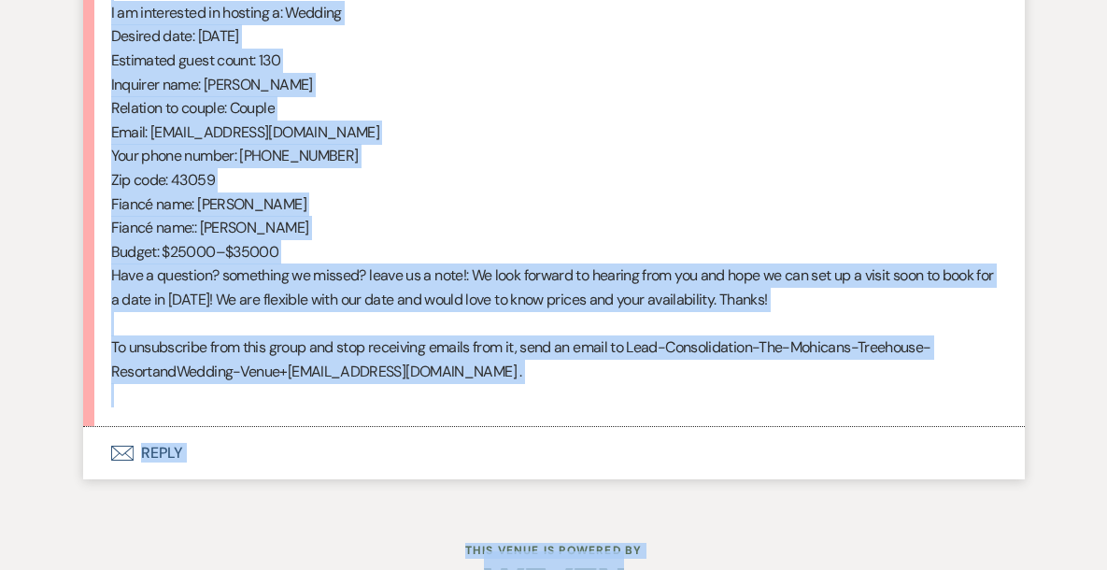
scroll to position [1100, 0]
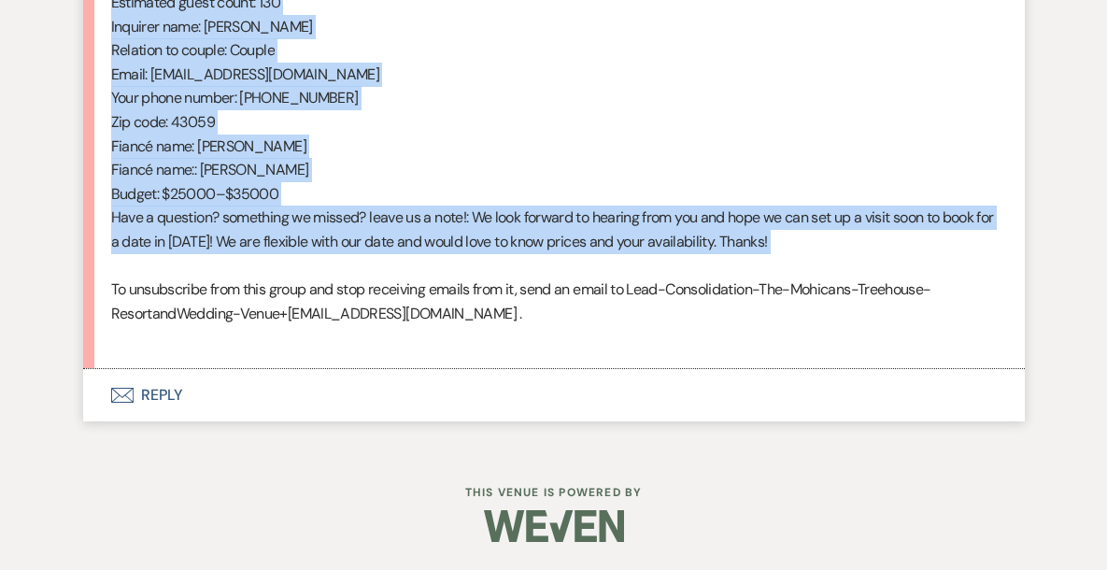
drag, startPoint x: 109, startPoint y: 245, endPoint x: 446, endPoint y: 262, distance: 336.8
click at [446, 262] on div "From : [PERSON_NAME] (Client) Event : [PERSON_NAME] & [PERSON_NAME] Event Desir…" at bounding box center [554, 14] width 886 height 670
copy div "From : [PERSON_NAME] (Client) Event : [PERSON_NAME] & [PERSON_NAME] Event Desir…"
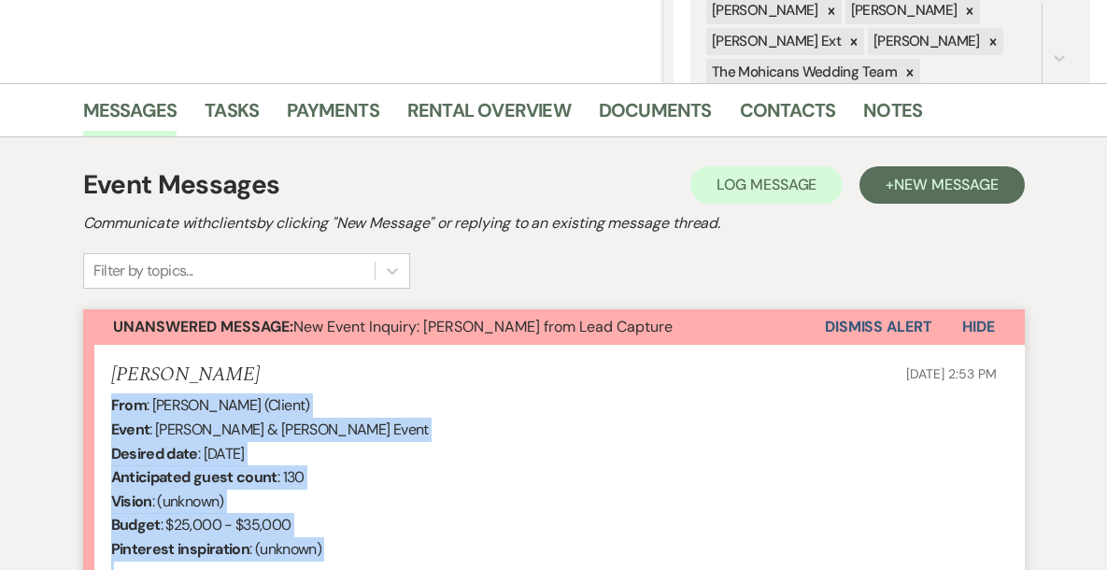
scroll to position [370, 0]
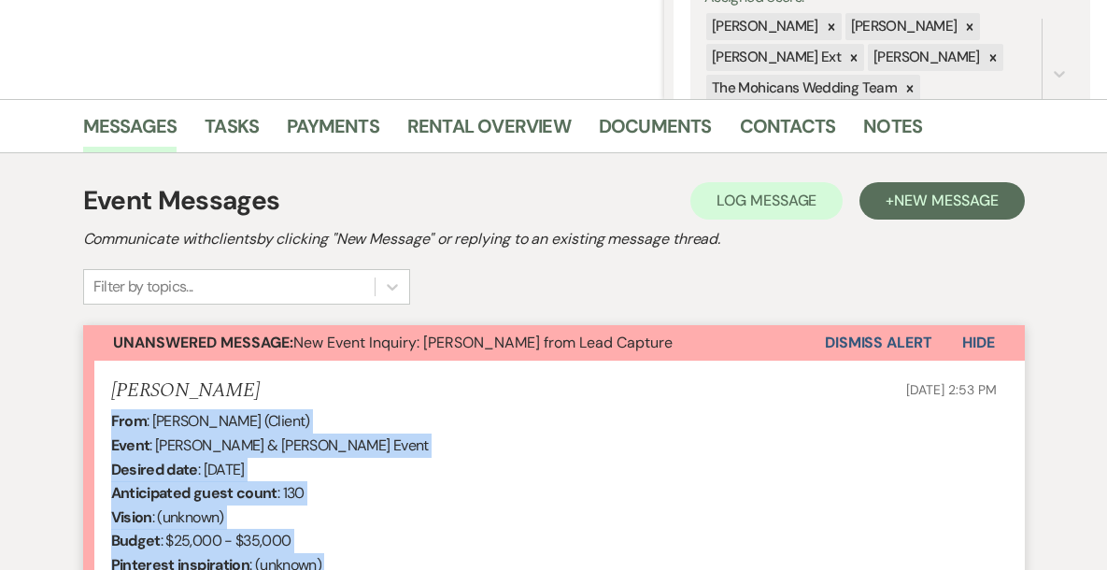
click at [874, 349] on button "Dismiss Alert" at bounding box center [878, 343] width 107 height 36
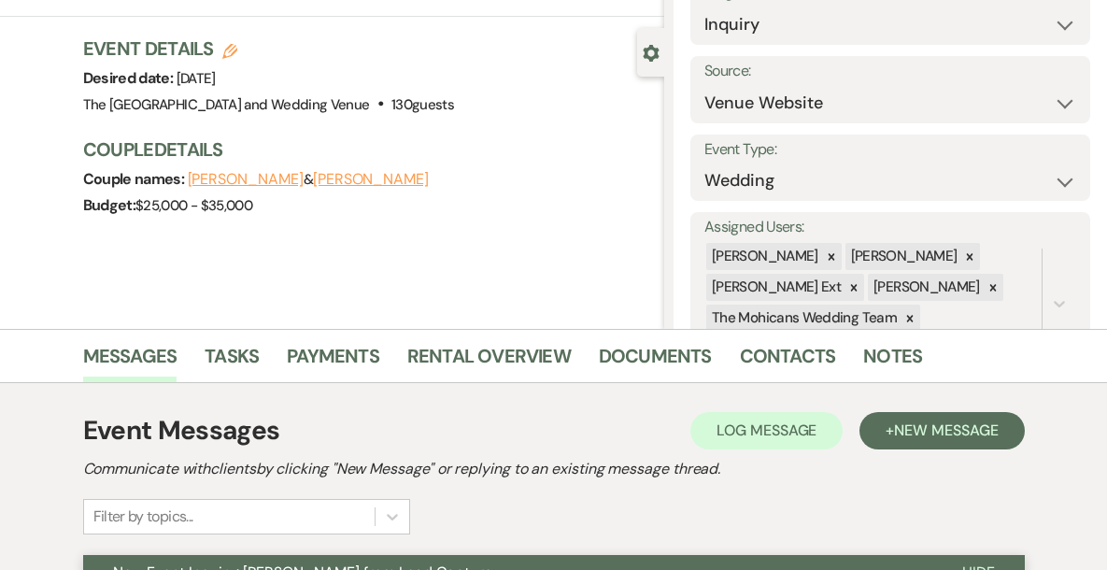
scroll to position [0, 0]
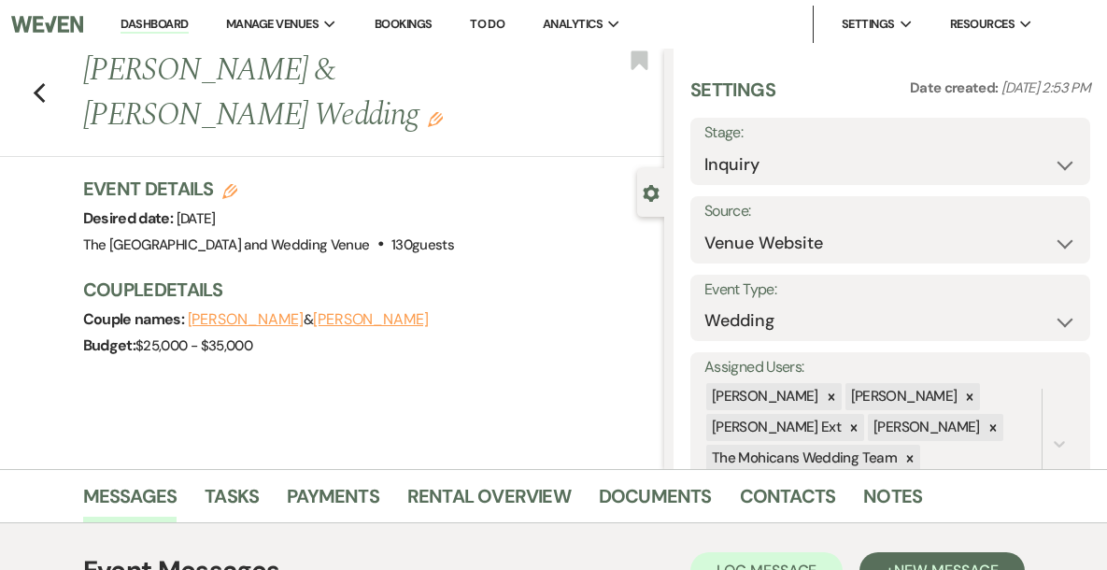
click at [188, 33] on link "Dashboard" at bounding box center [154, 25] width 67 height 18
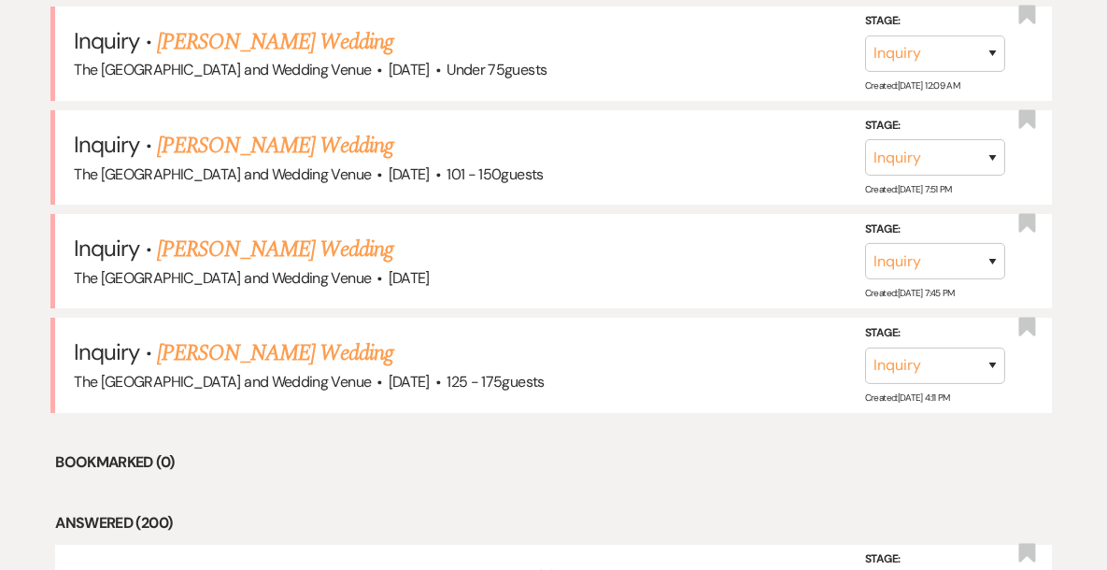
scroll to position [815, 0]
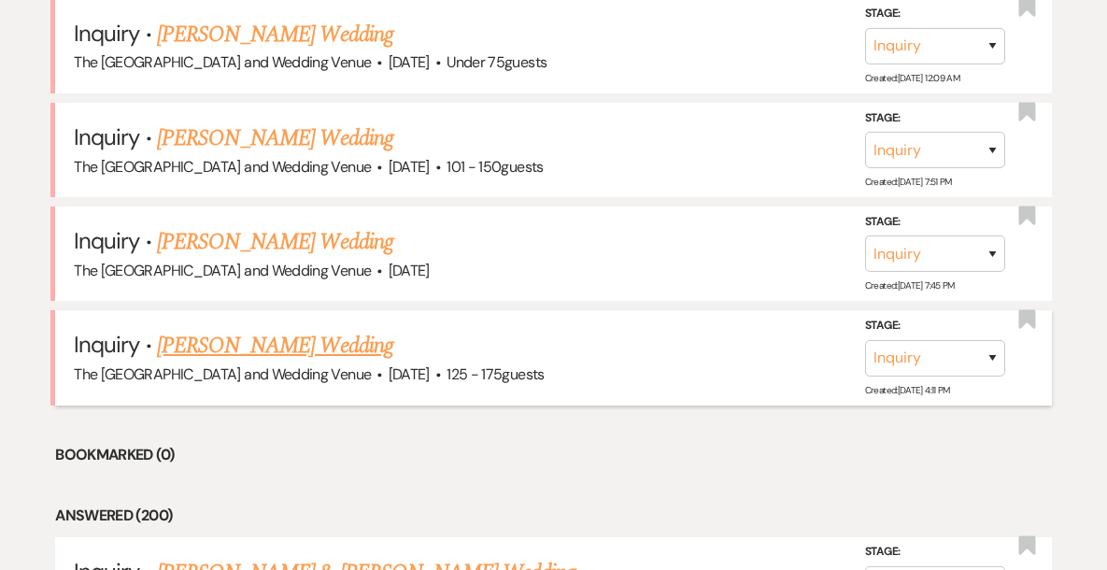
click at [269, 347] on link "[PERSON_NAME] Wedding" at bounding box center [275, 346] width 236 height 34
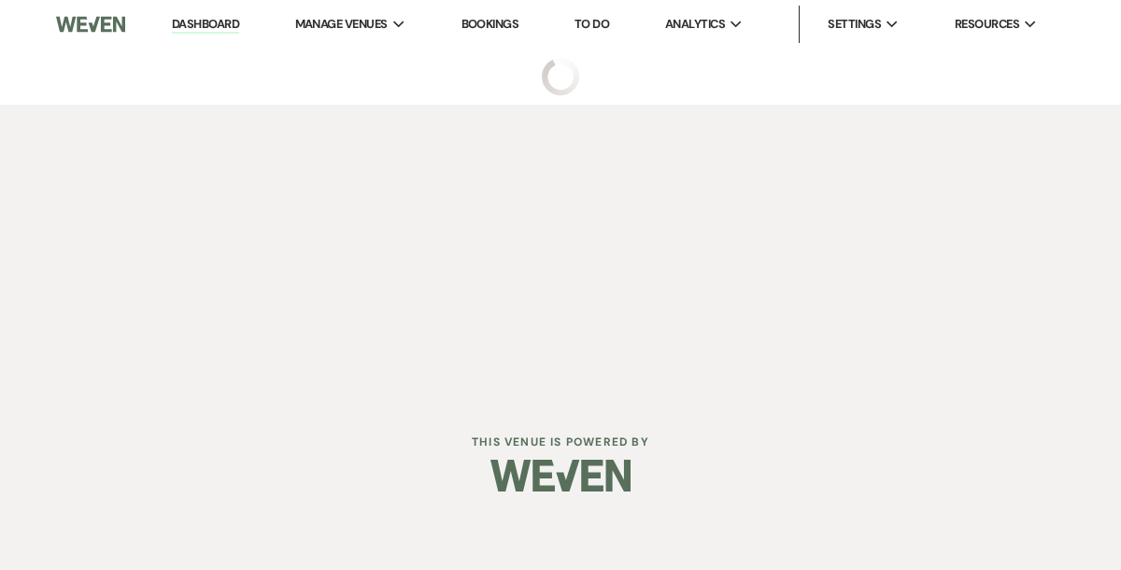
select select "3"
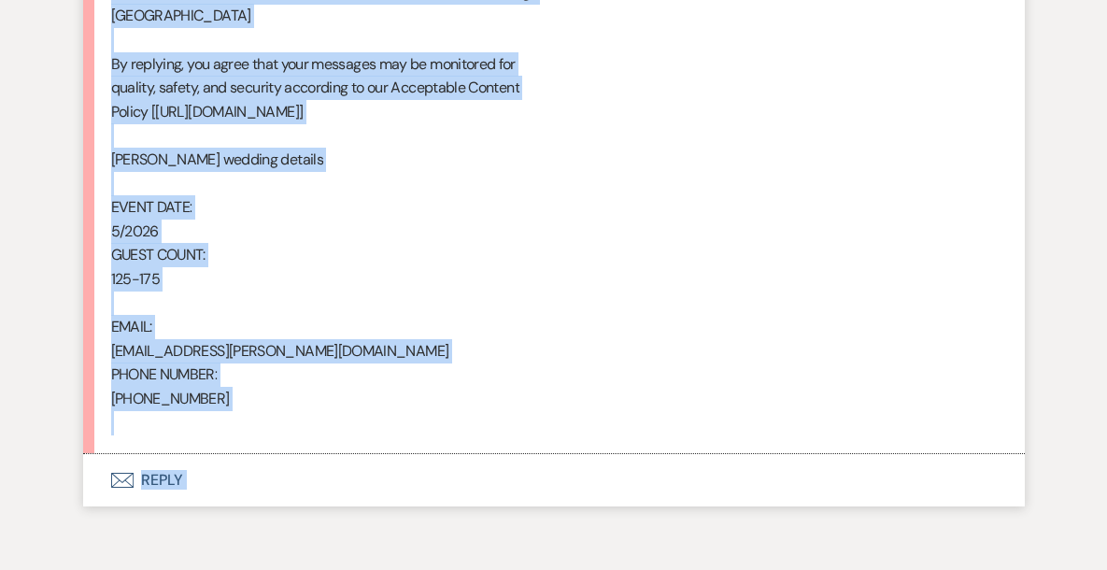
scroll to position [1199, 0]
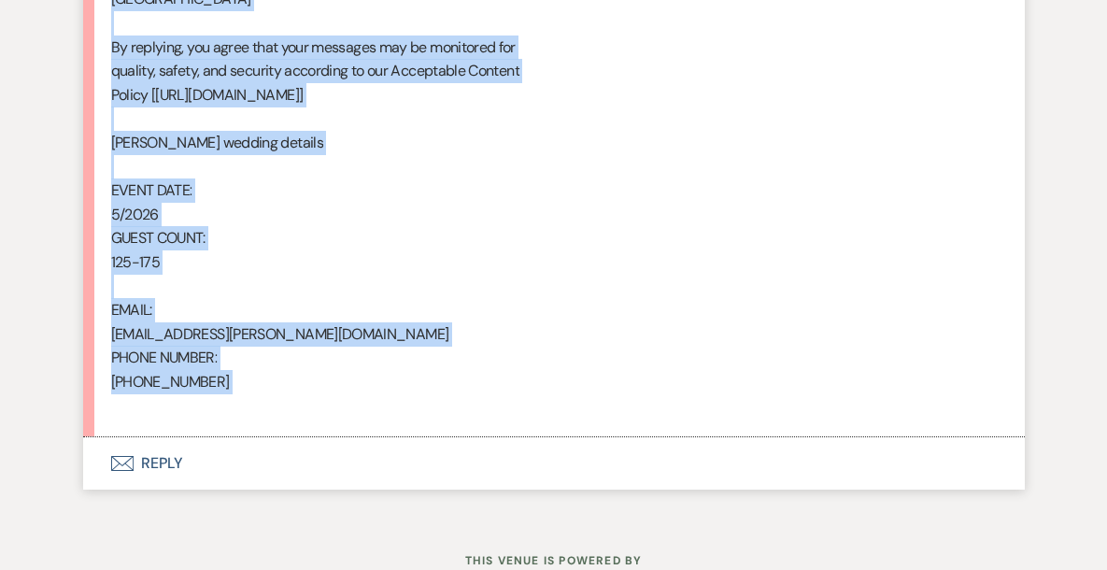
drag, startPoint x: 112, startPoint y: 381, endPoint x: 331, endPoint y: 396, distance: 219.2
copy div "From : [PERSON_NAME] Event : [PERSON_NAME] Event Desired date : [DATE] Anticipa…"
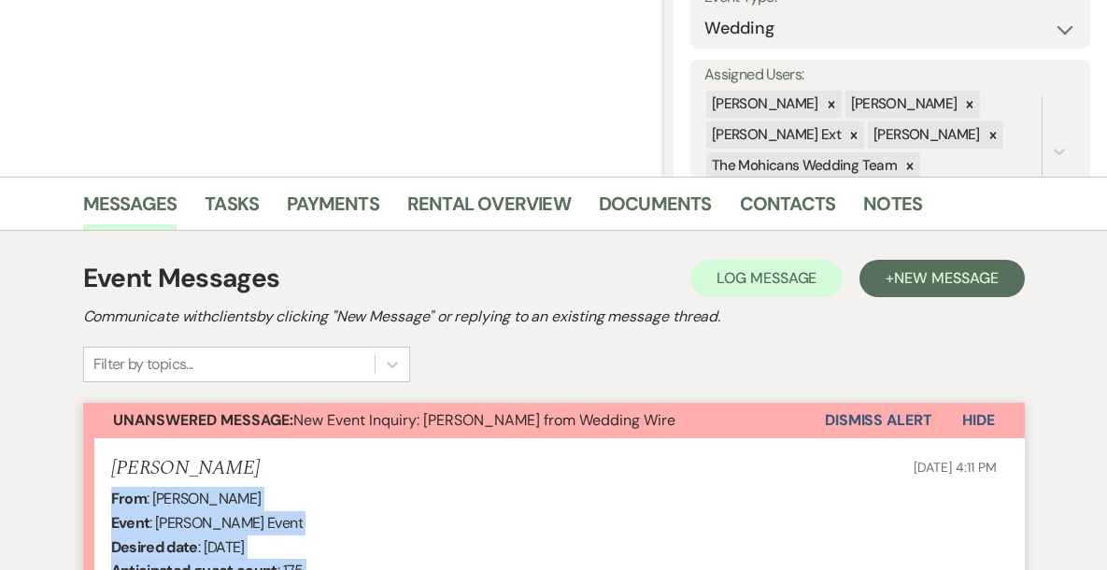
scroll to position [162, 0]
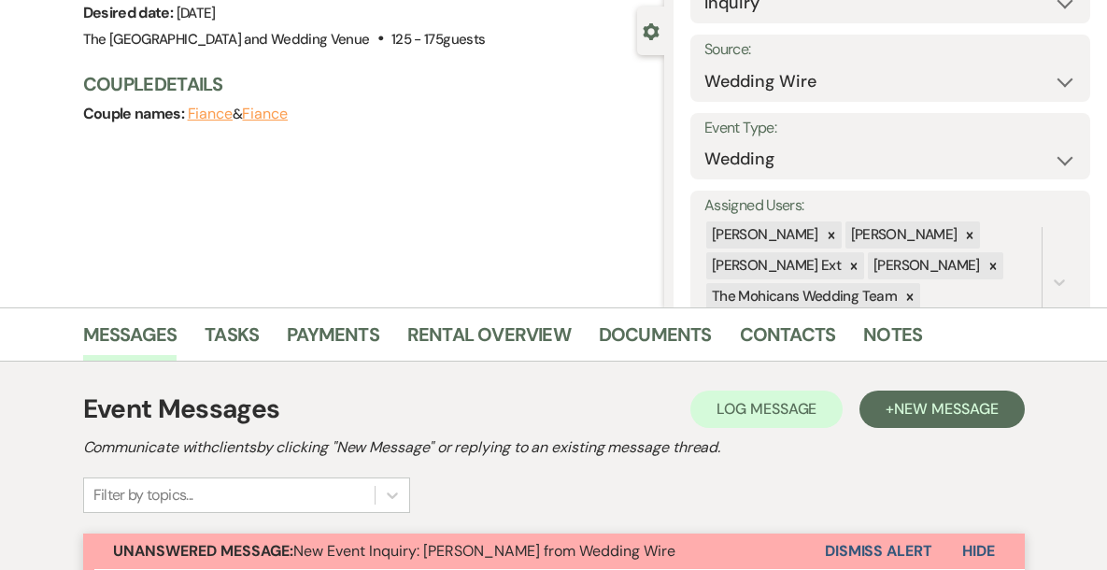
click at [842, 554] on button "Dismiss Alert" at bounding box center [878, 552] width 107 height 36
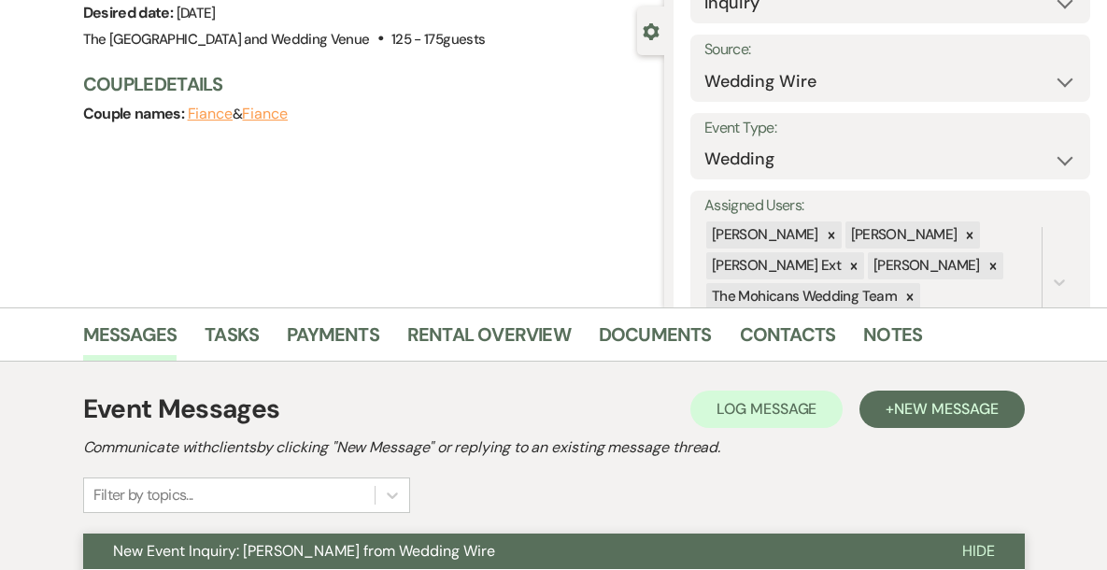
scroll to position [0, 0]
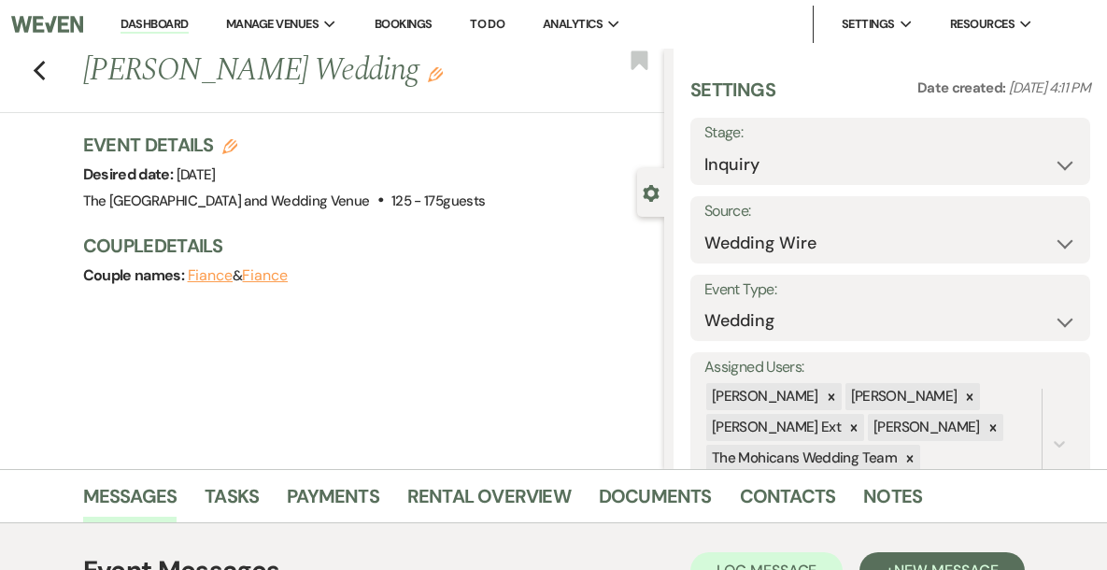
click at [188, 24] on link "Dashboard" at bounding box center [154, 25] width 67 height 18
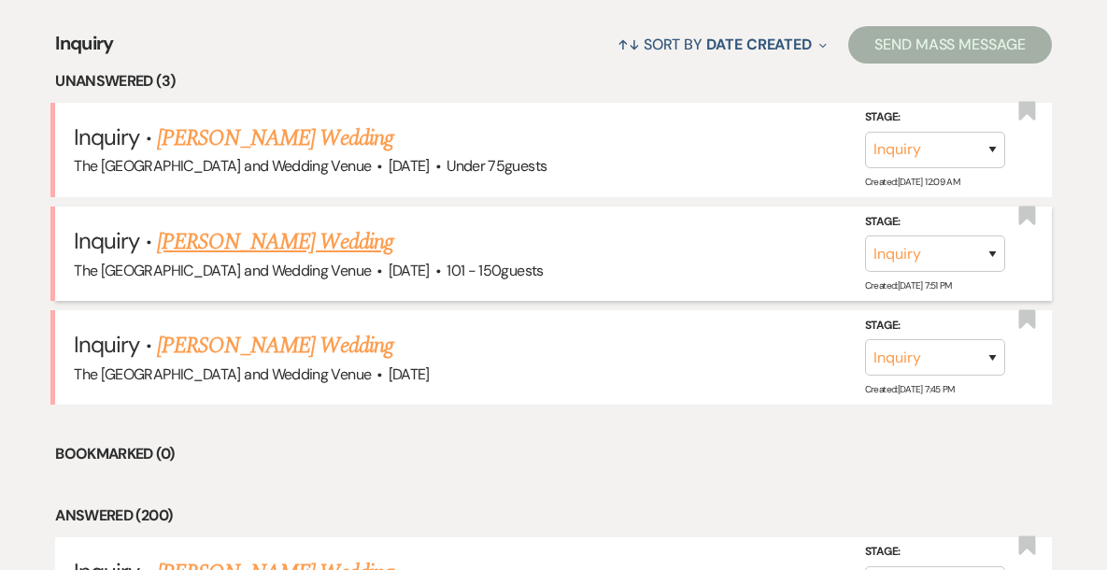
scroll to position [721, 0]
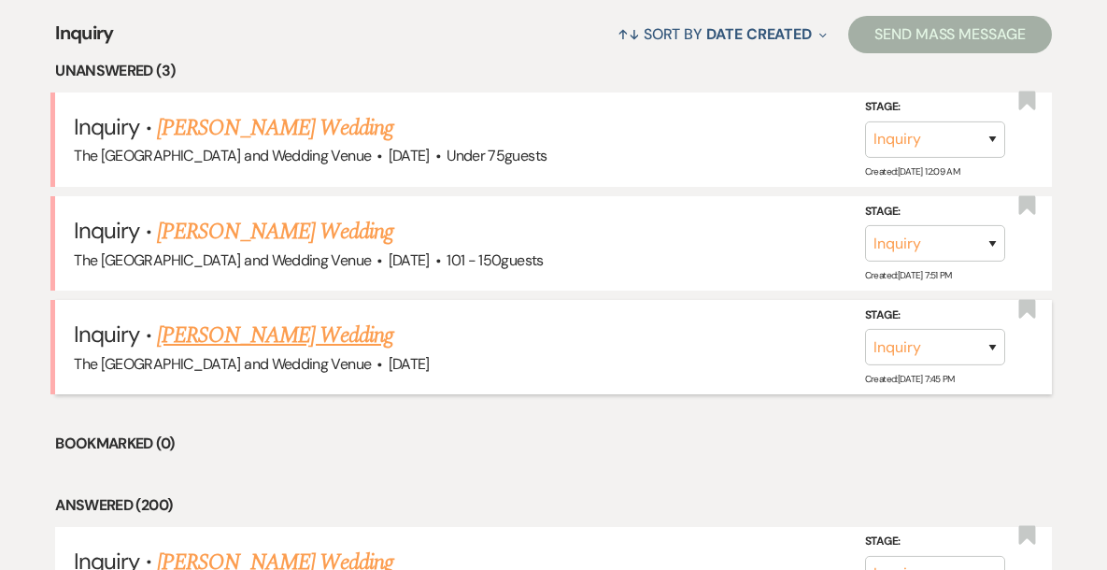
click at [260, 340] on link "[PERSON_NAME] Wedding" at bounding box center [275, 336] width 236 height 34
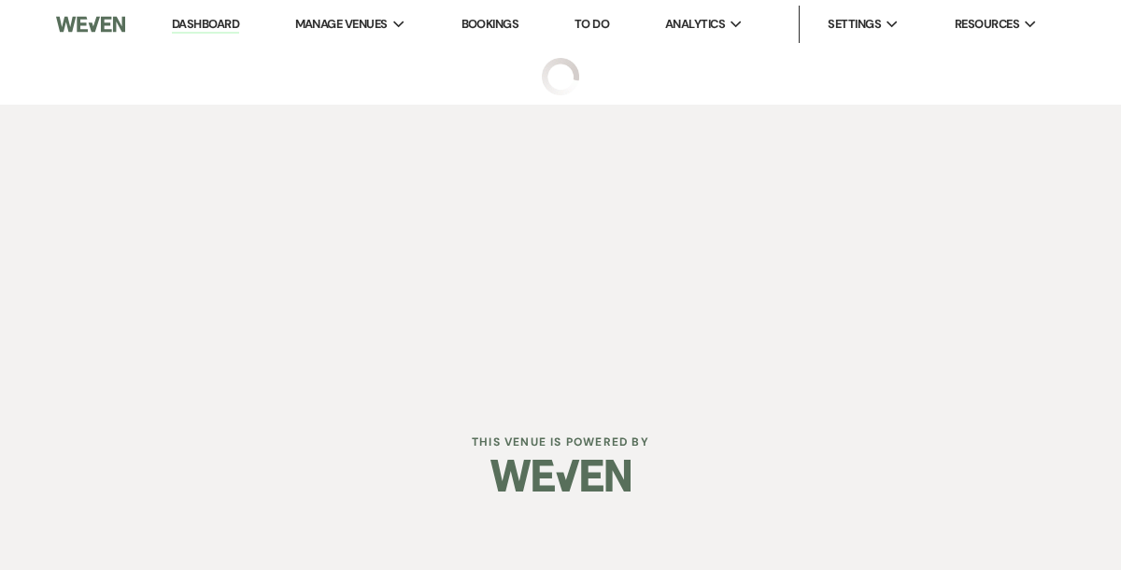
select select "2"
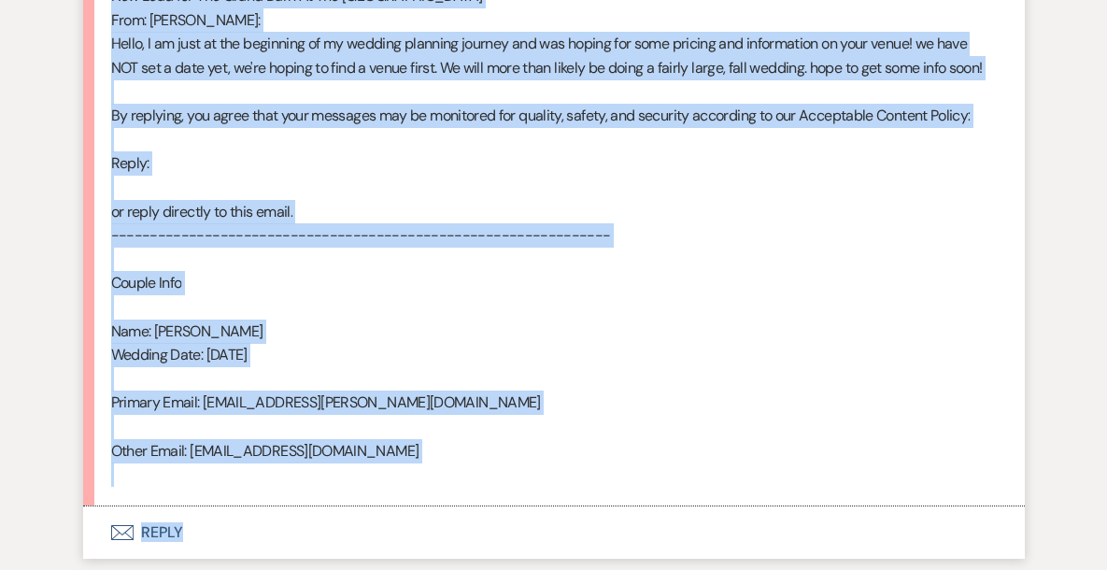
scroll to position [1172, 0]
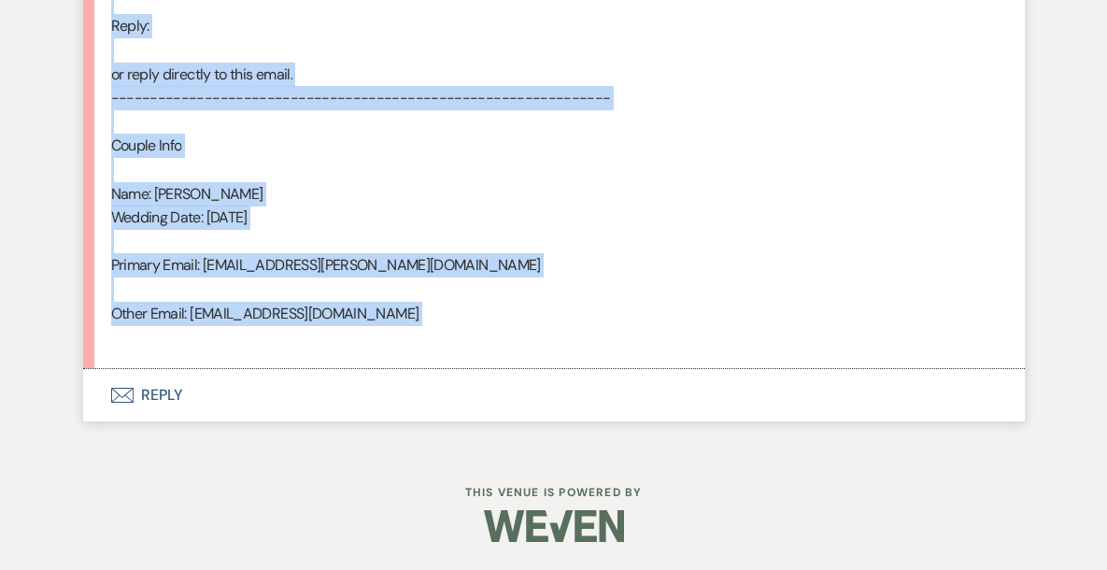
drag, startPoint x: 111, startPoint y: 303, endPoint x: 361, endPoint y: 345, distance: 253.0
copy div "From : [PERSON_NAME] Event : [PERSON_NAME] Event Desired date : [DATE] Anticipa…"
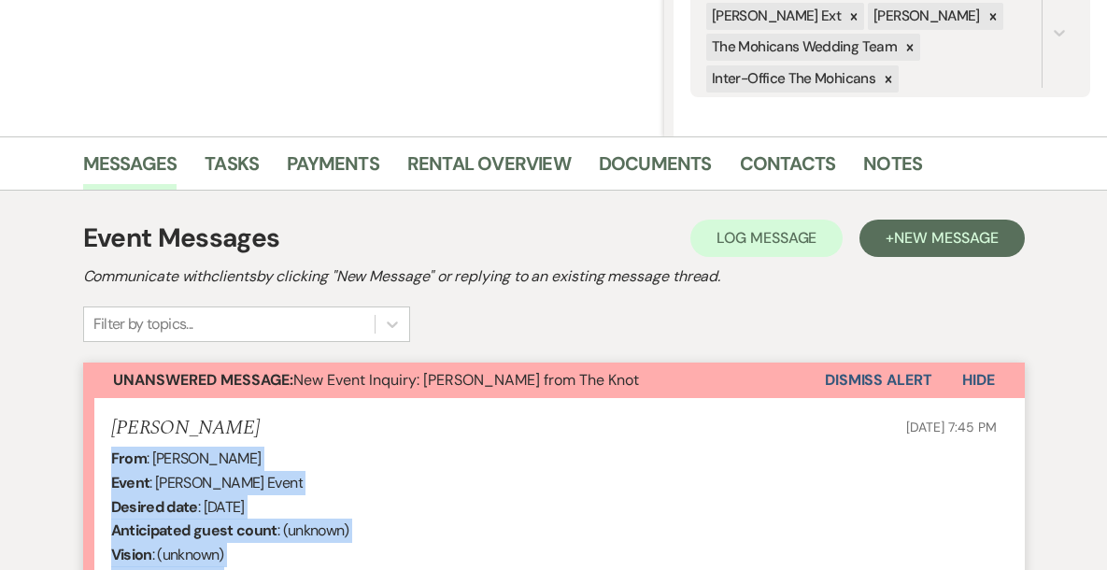
scroll to position [369, 0]
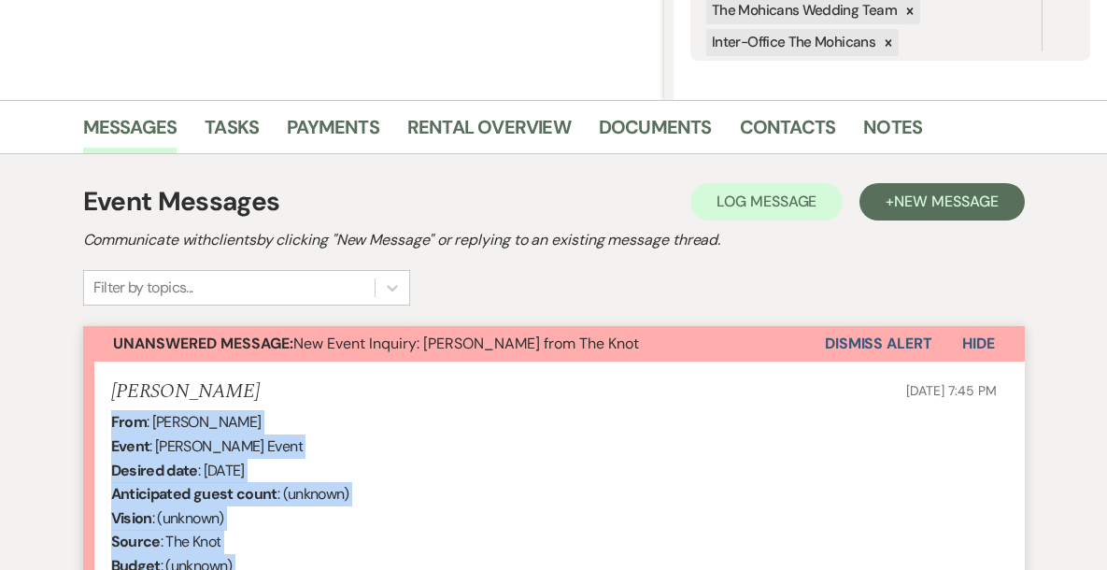
click at [854, 347] on button "Dismiss Alert" at bounding box center [878, 344] width 107 height 36
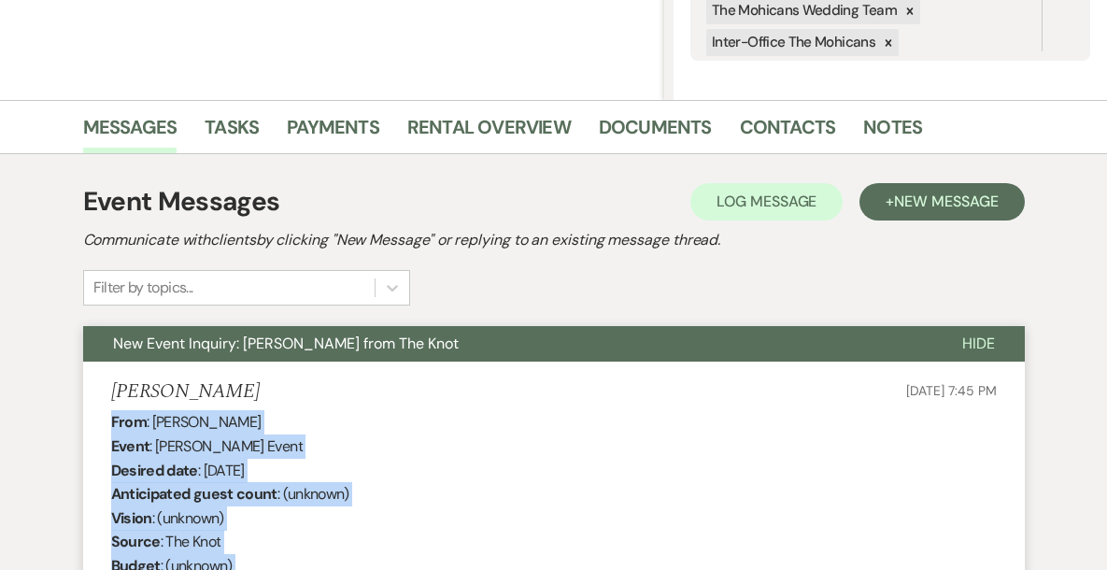
scroll to position [0, 0]
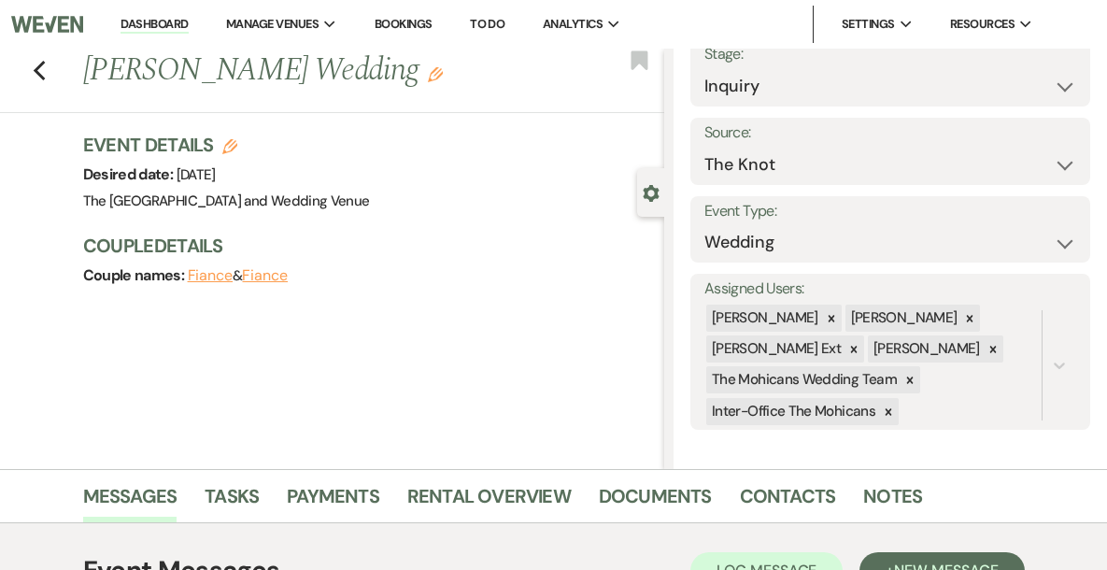
click at [182, 22] on link "Dashboard" at bounding box center [154, 25] width 67 height 18
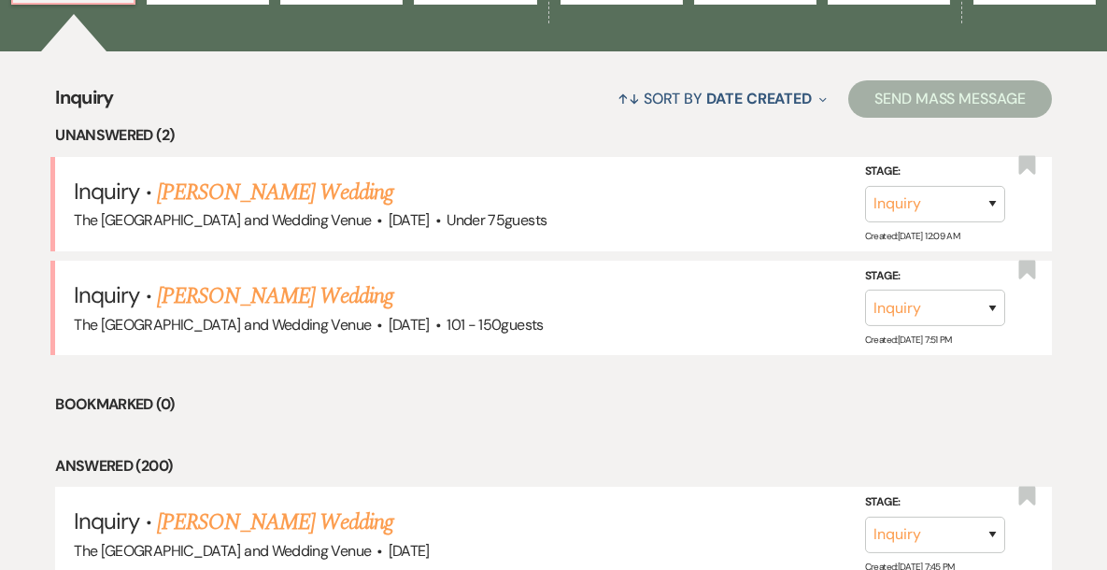
scroll to position [700, 0]
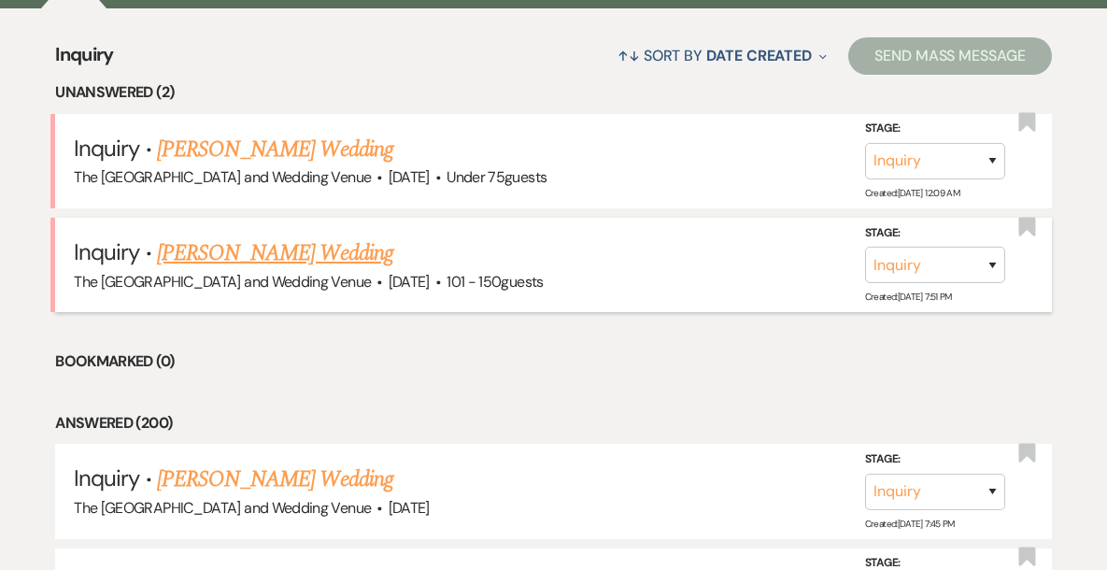
click at [267, 246] on link "[PERSON_NAME] Wedding" at bounding box center [275, 253] width 236 height 34
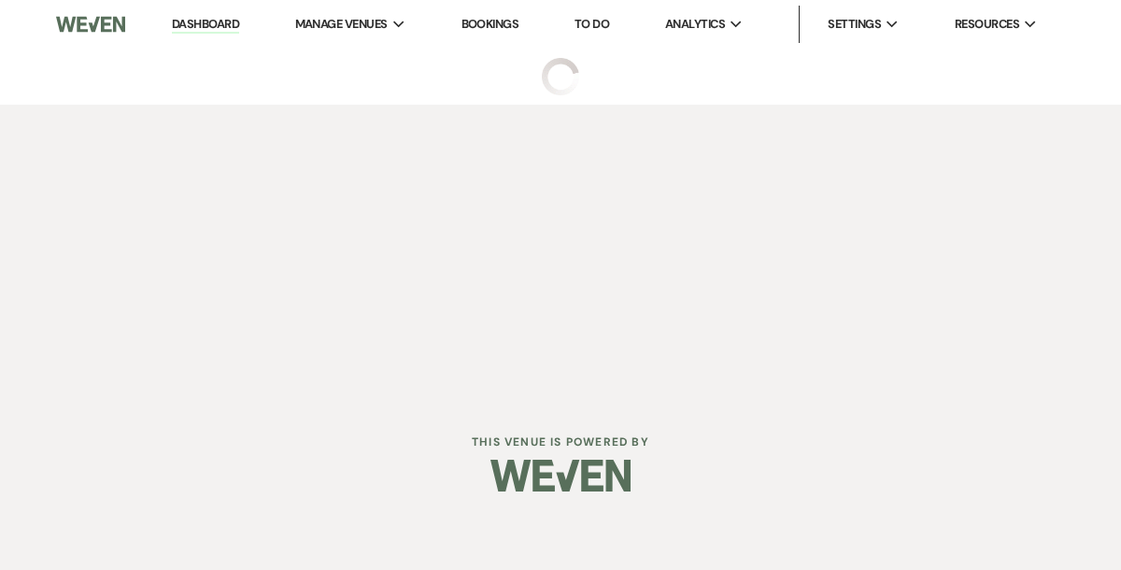
select select "2"
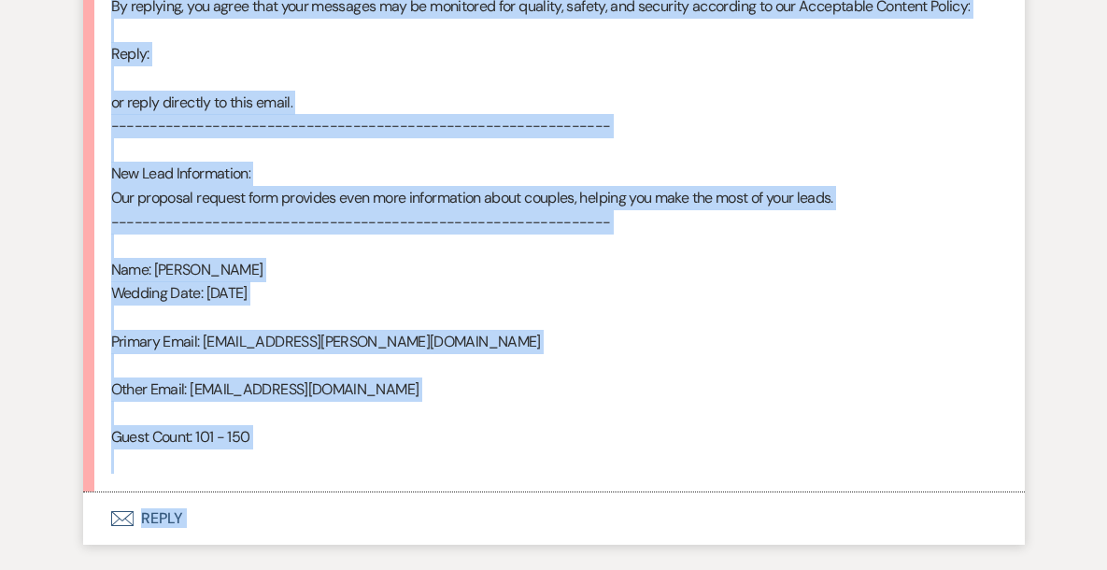
scroll to position [1259, 0]
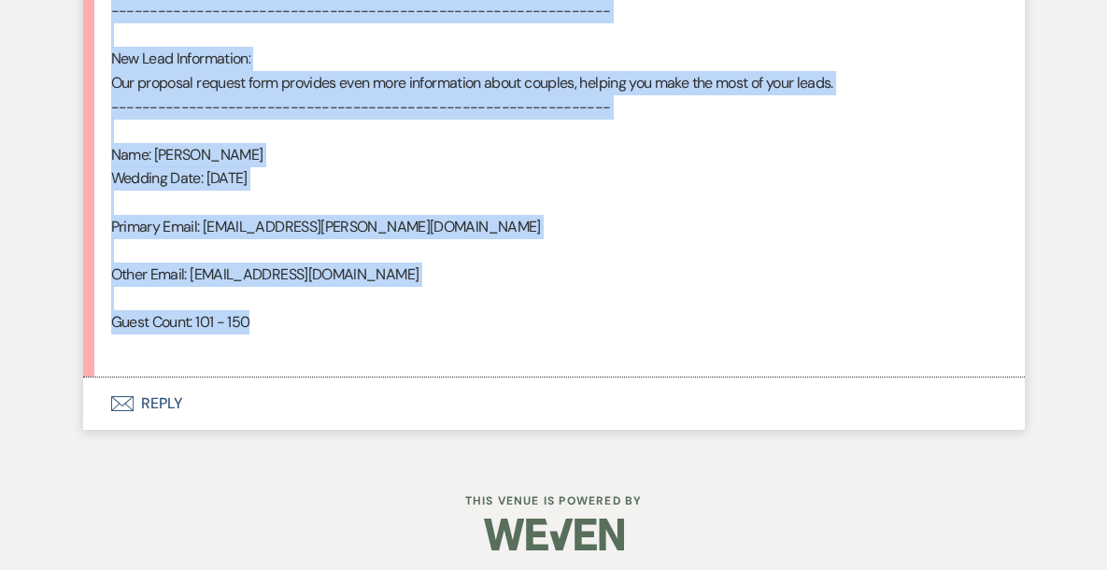
drag, startPoint x: 111, startPoint y: 349, endPoint x: 333, endPoint y: 327, distance: 222.6
copy div "From : [PERSON_NAME] Event : [PERSON_NAME] Event Desired date : [DATE] Anticipa…"
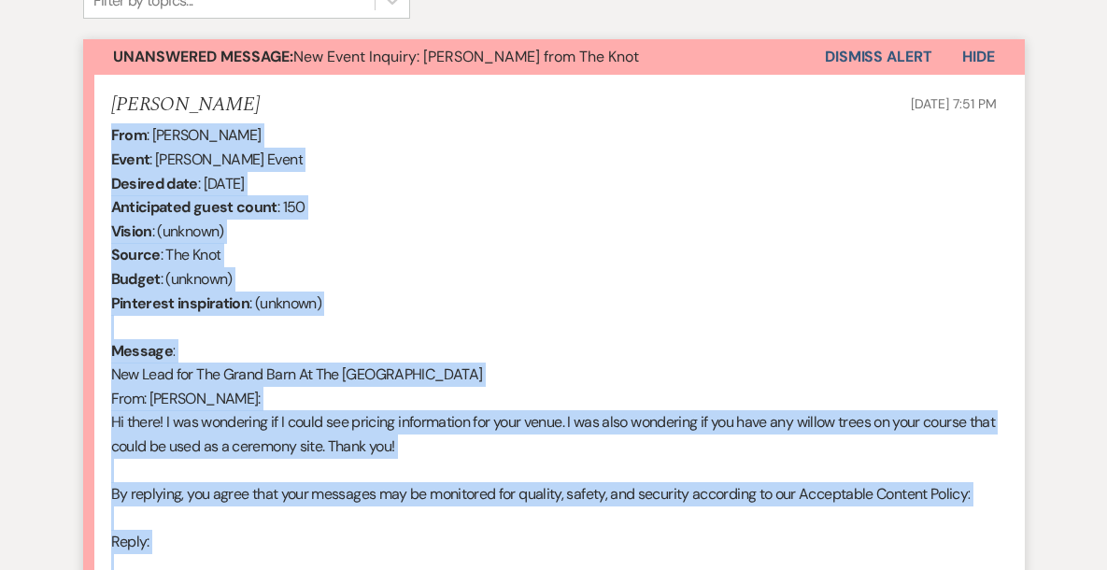
scroll to position [654, 0]
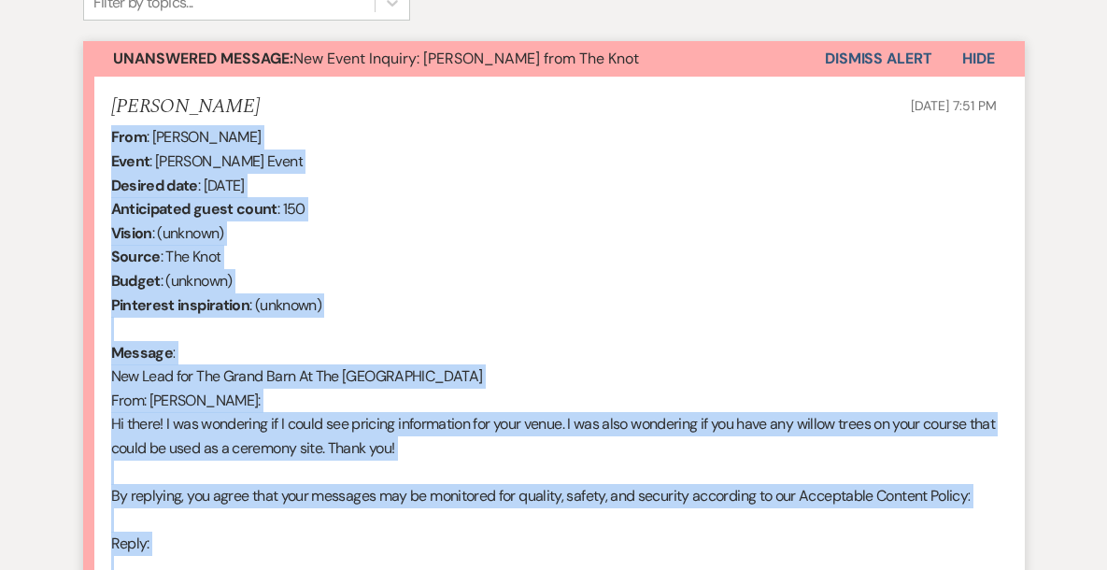
click at [861, 66] on button "Dismiss Alert" at bounding box center [878, 59] width 107 height 36
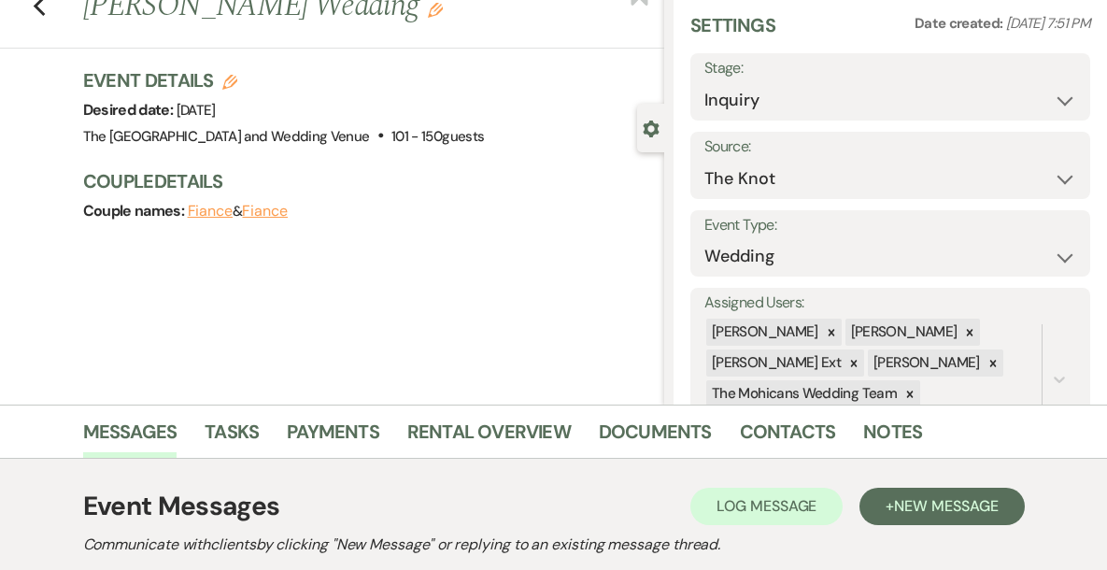
scroll to position [0, 0]
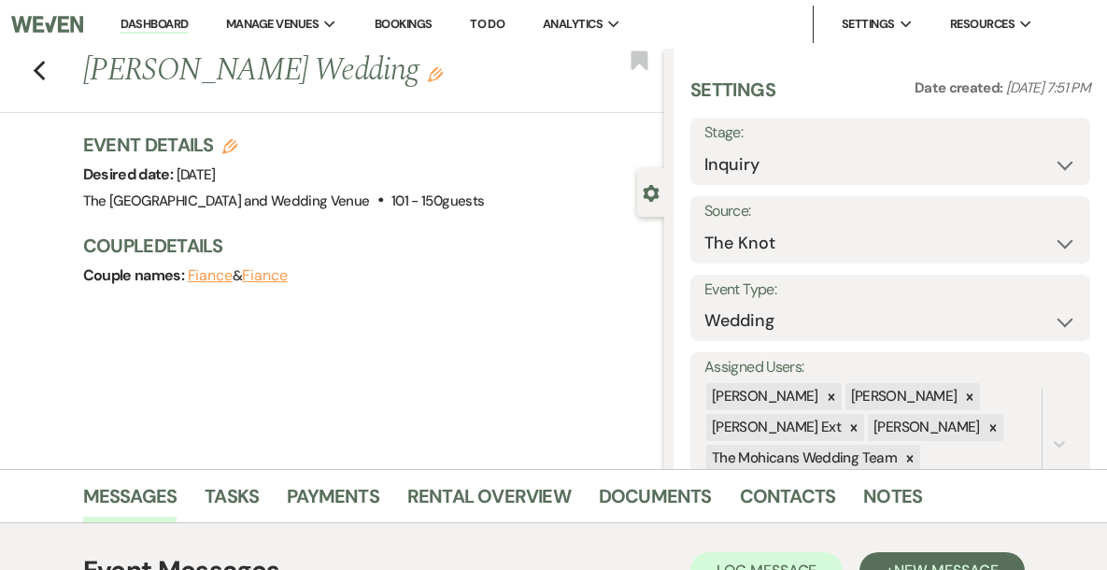
click at [188, 31] on link "Dashboard" at bounding box center [154, 25] width 67 height 18
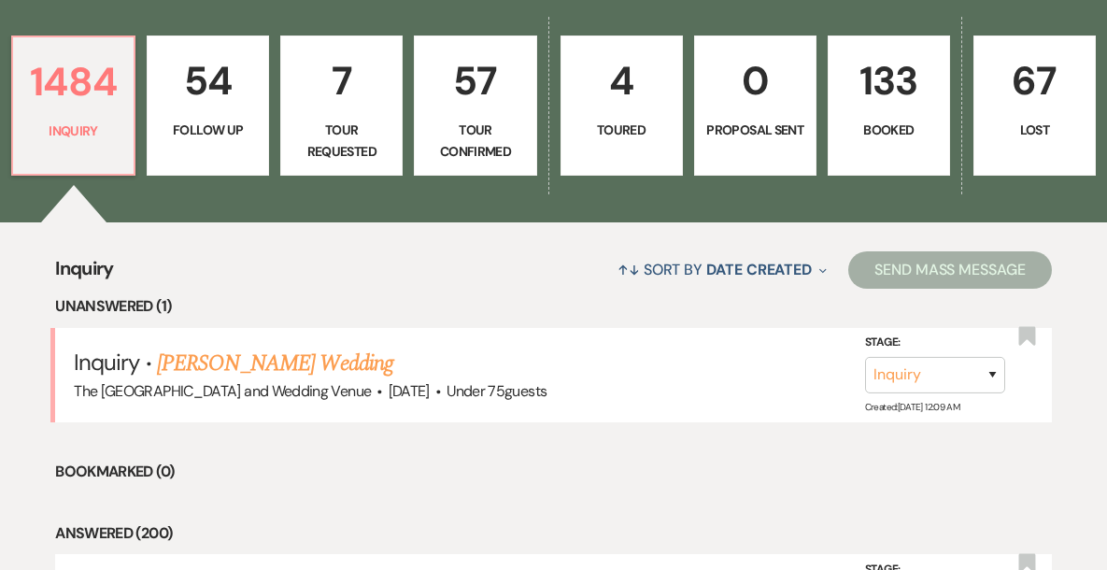
scroll to position [547, 0]
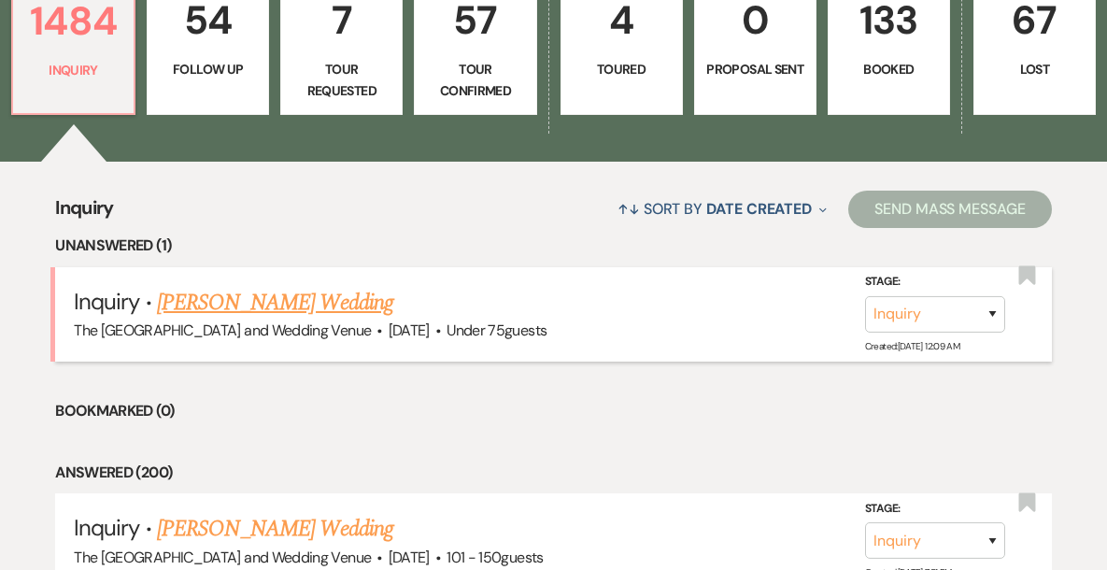
click at [318, 303] on link "[PERSON_NAME] Wedding" at bounding box center [275, 303] width 236 height 34
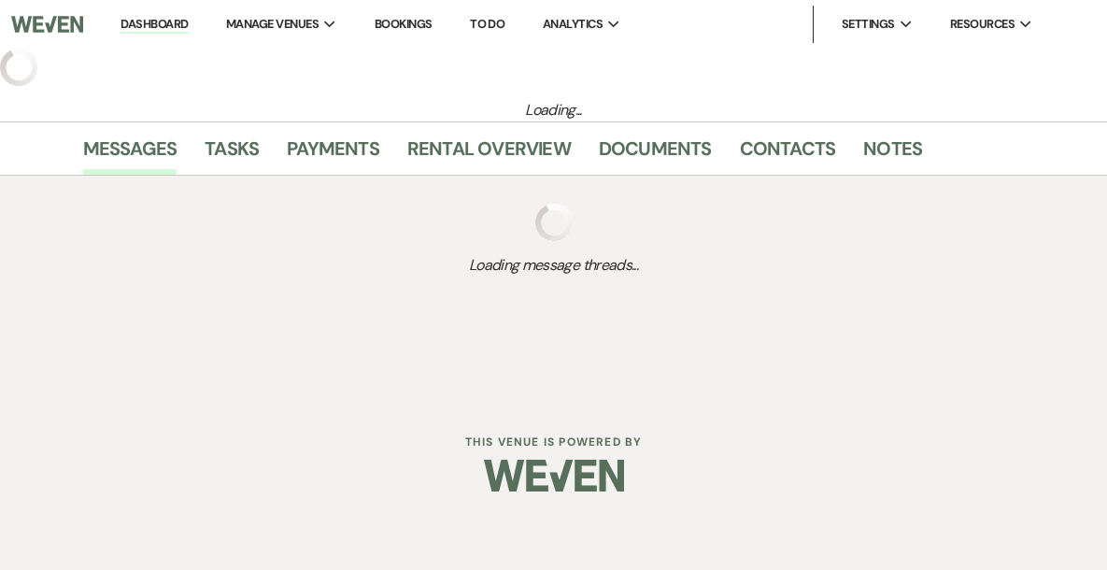
select select "3"
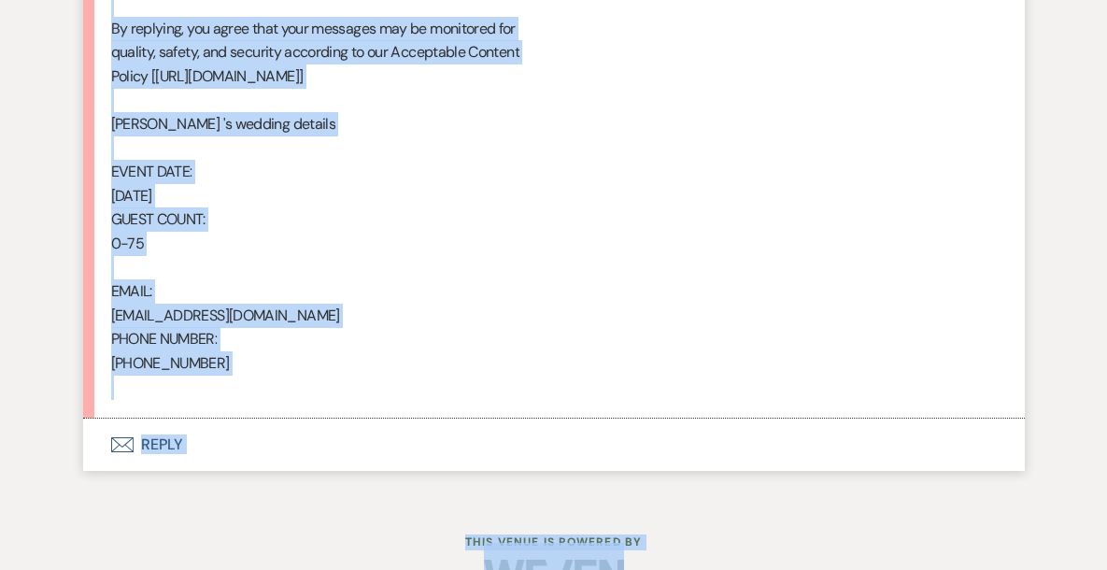
scroll to position [1245, 0]
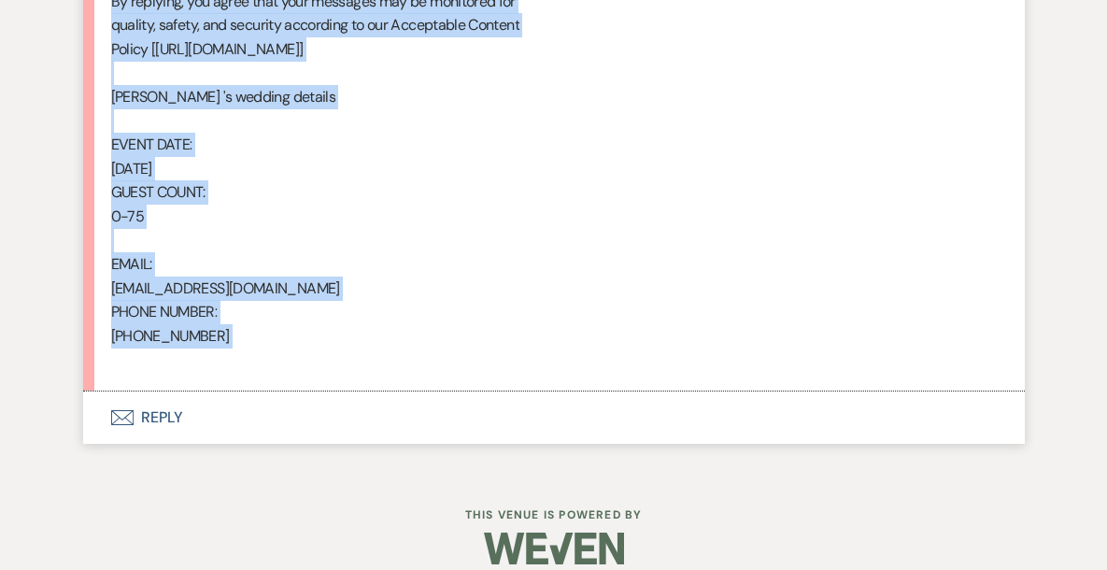
drag, startPoint x: 110, startPoint y: 413, endPoint x: 266, endPoint y: 353, distance: 167.1
copy div "From : [PERSON_NAME] Event : [PERSON_NAME] Event Desired date : [DATE] Anticipa…"
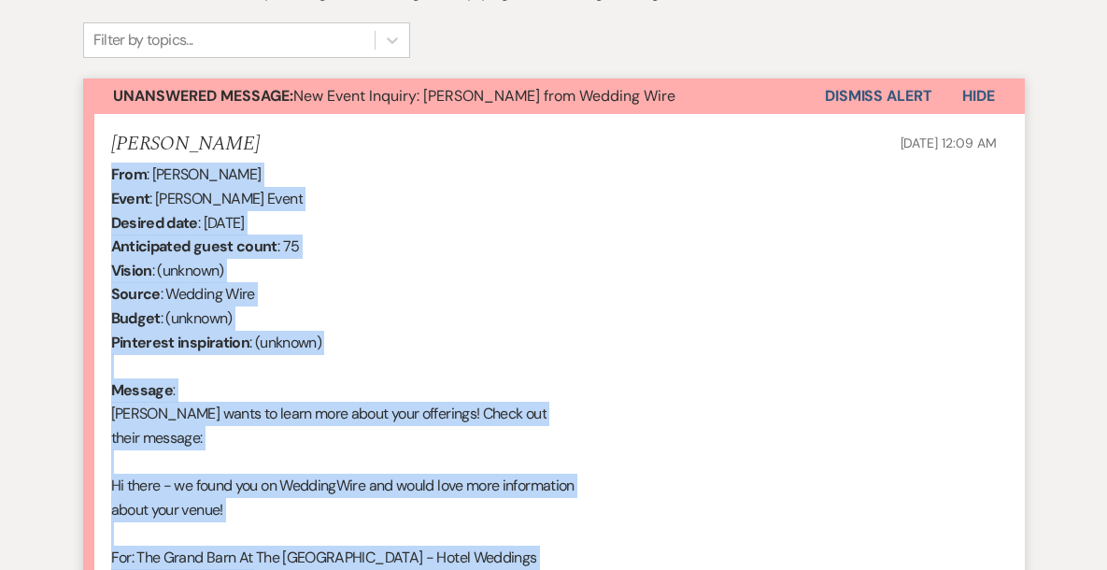
scroll to position [612, 0]
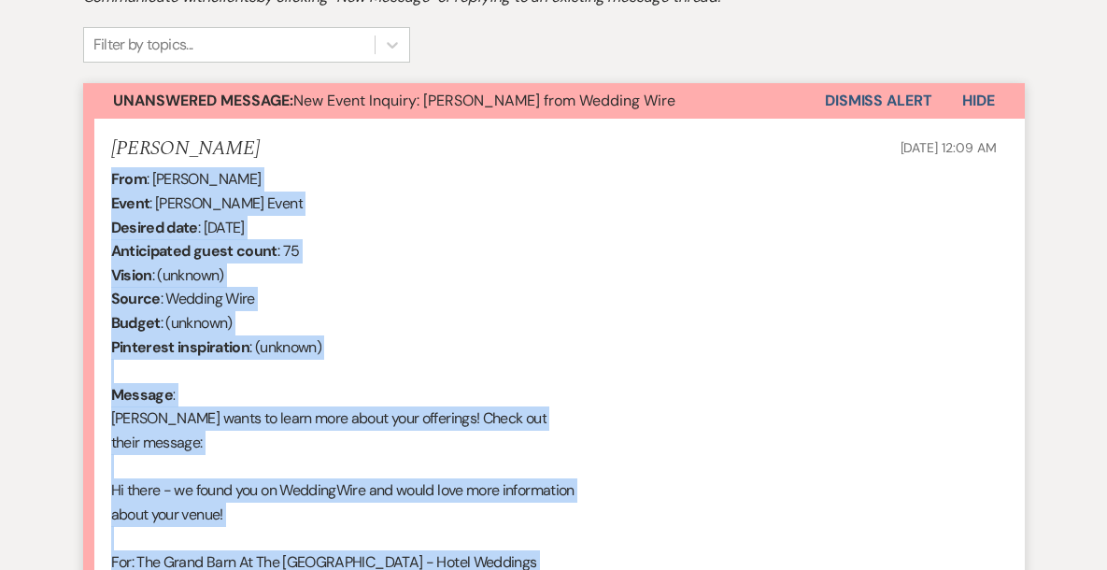
click at [844, 104] on button "Dismiss Alert" at bounding box center [878, 101] width 107 height 36
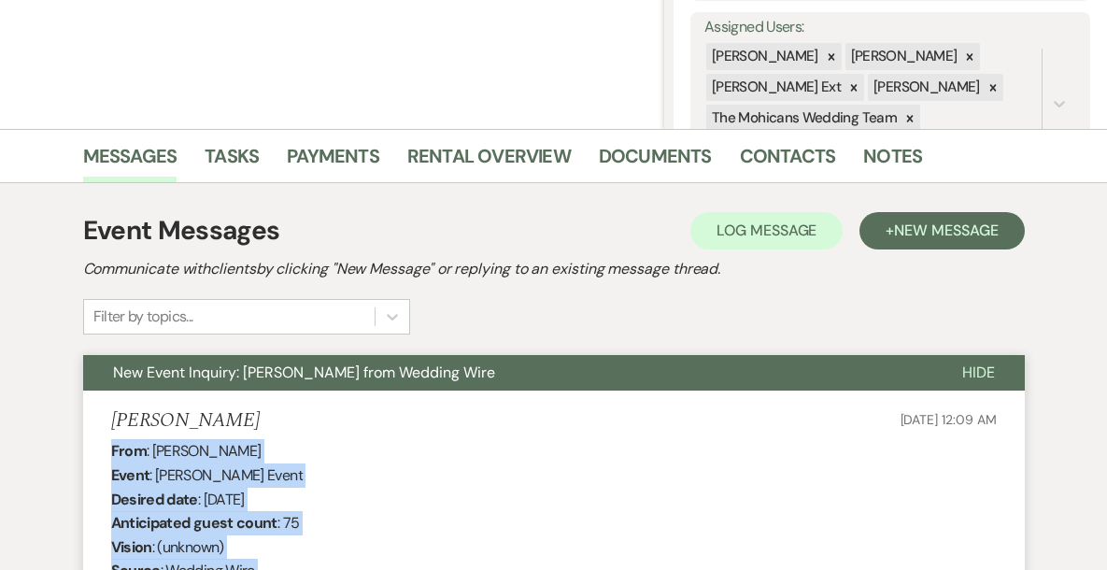
scroll to position [0, 0]
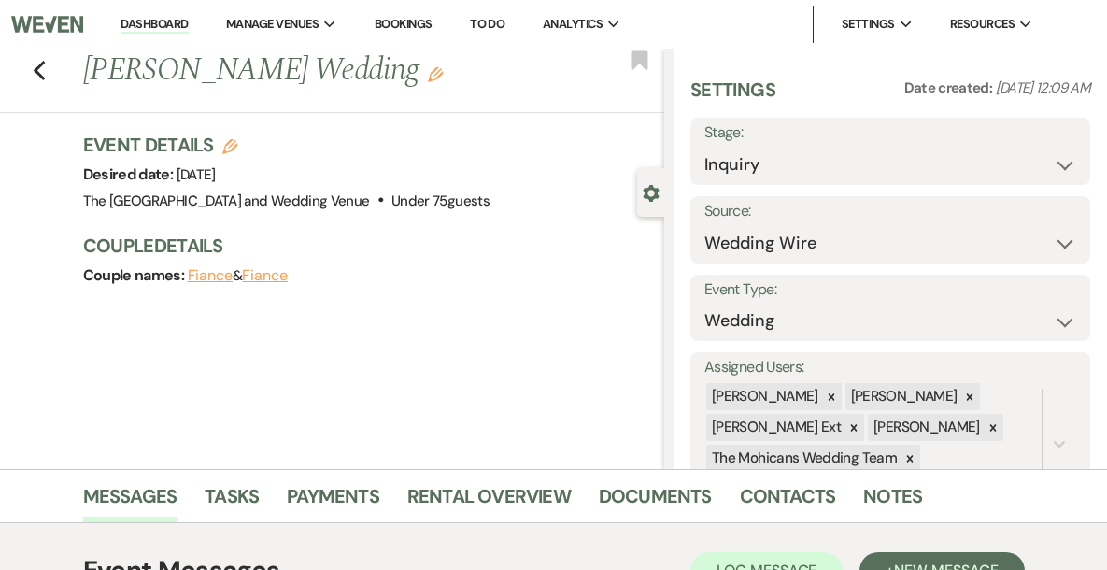
click at [188, 27] on link "Dashboard" at bounding box center [154, 25] width 67 height 18
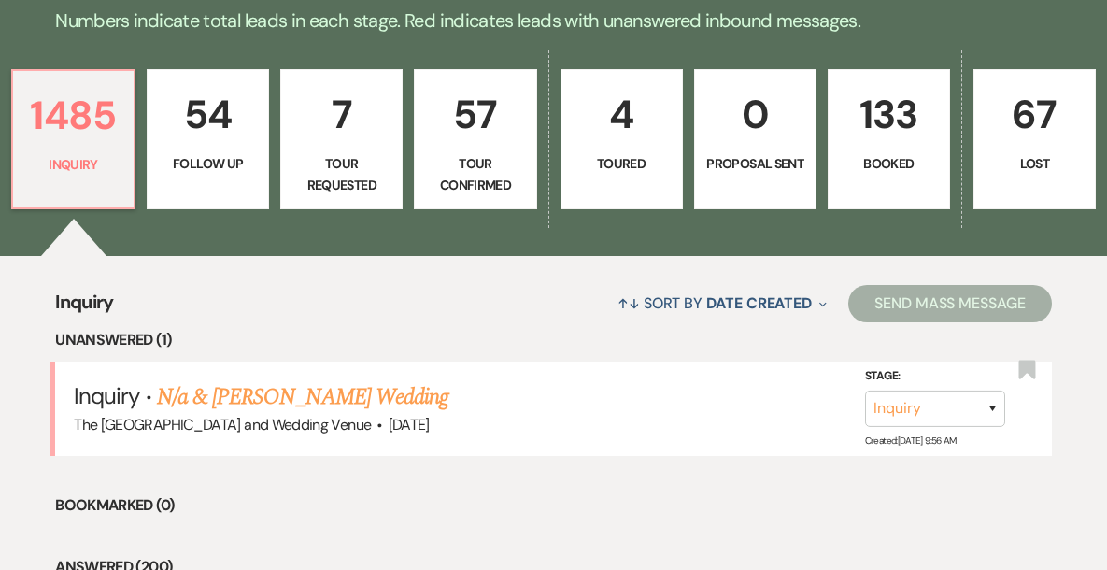
scroll to position [523, 0]
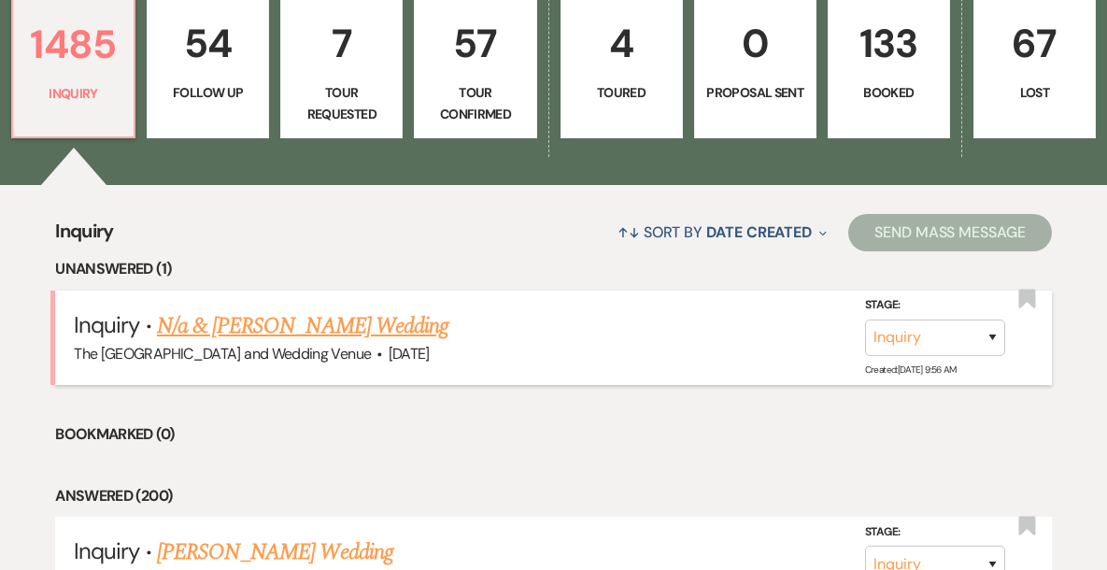
click at [279, 326] on link "N/a & [PERSON_NAME] Wedding" at bounding box center [303, 326] width 292 height 34
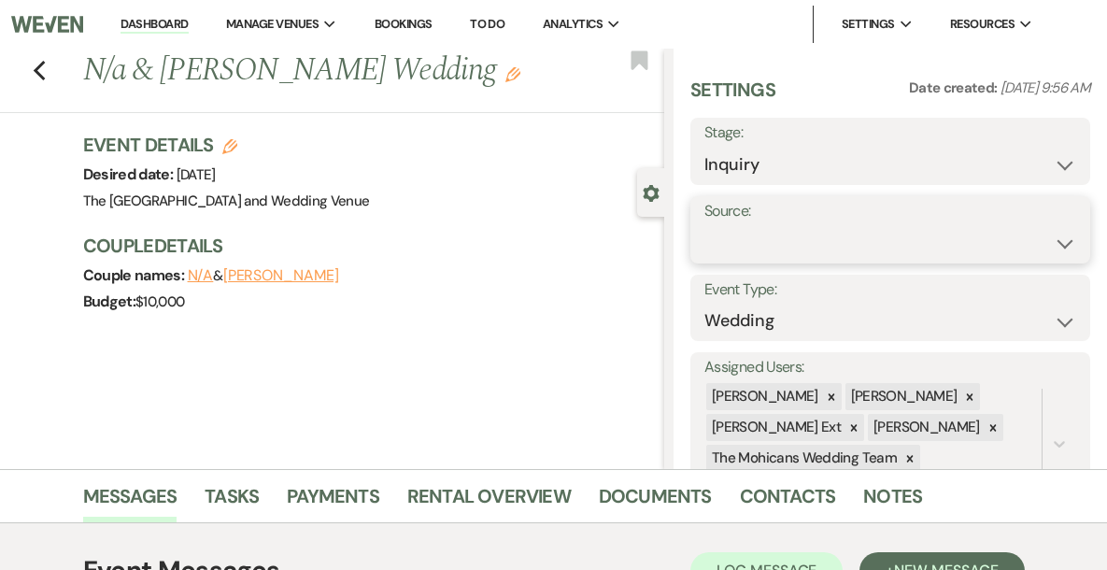
click at [853, 237] on select "Weven Venue Website Instagram Facebook Pinterest Google The Knot Wedding Wire H…" at bounding box center [891, 243] width 372 height 36
select select "5"
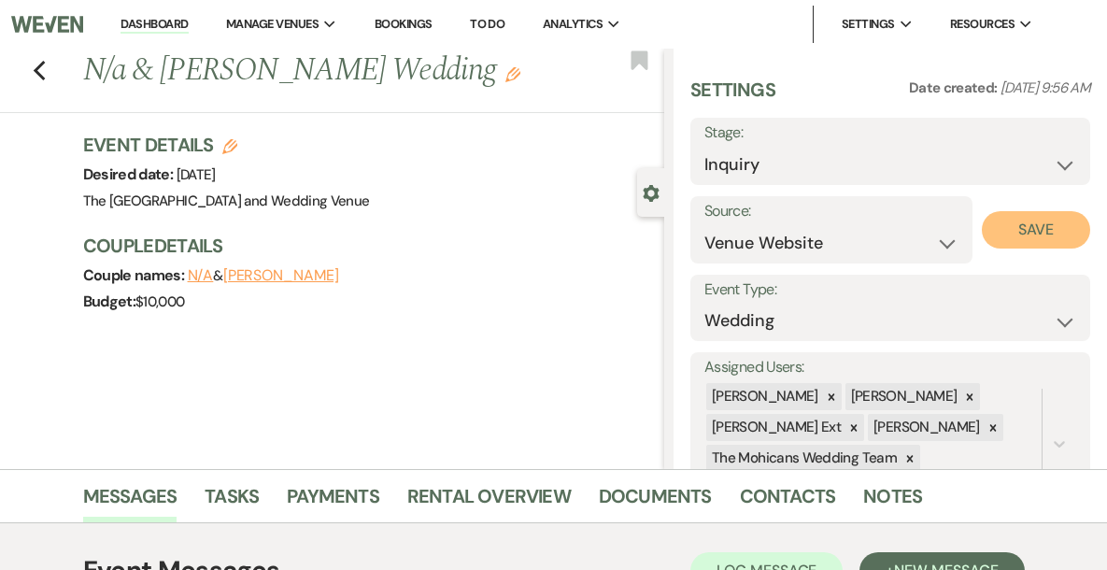
click at [1019, 231] on button "Save" at bounding box center [1036, 229] width 109 height 37
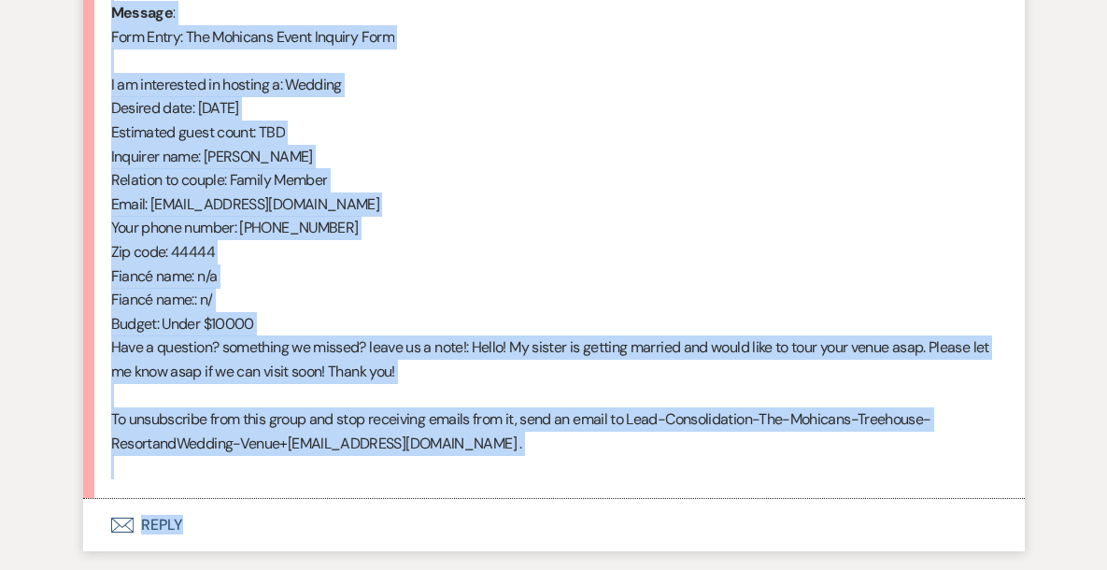
scroll to position [975, 0]
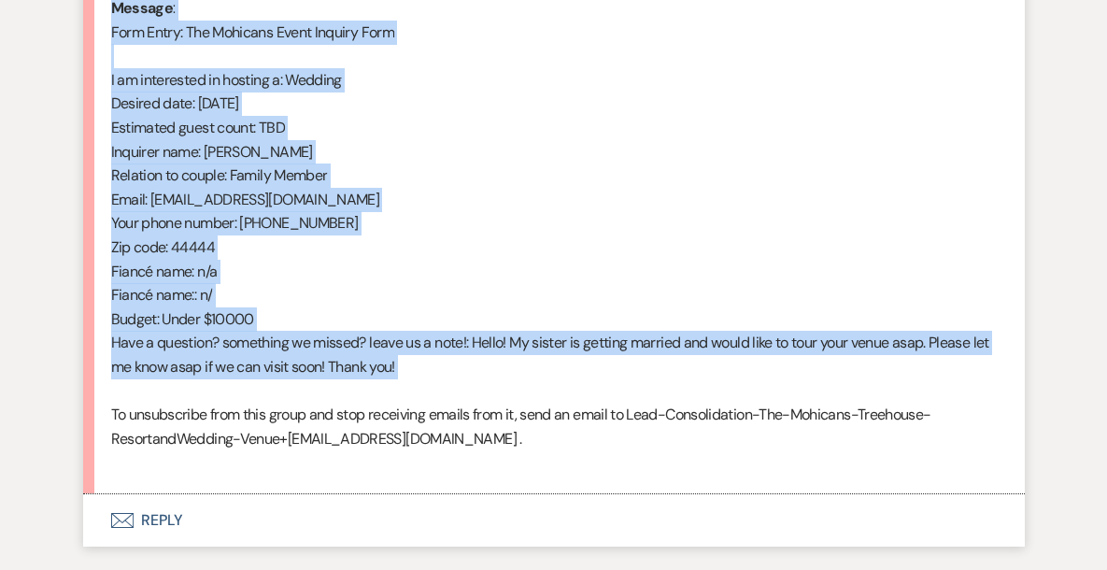
drag, startPoint x: 110, startPoint y: 328, endPoint x: 356, endPoint y: 392, distance: 254.1
click at [356, 392] on div "From : [PERSON_NAME] (Client) Event : N/a & [PERSON_NAME] Event Desired date : …" at bounding box center [554, 140] width 886 height 670
copy div "From : [PERSON_NAME] (Client) Event : N/a & [PERSON_NAME] Event Desired date : …"
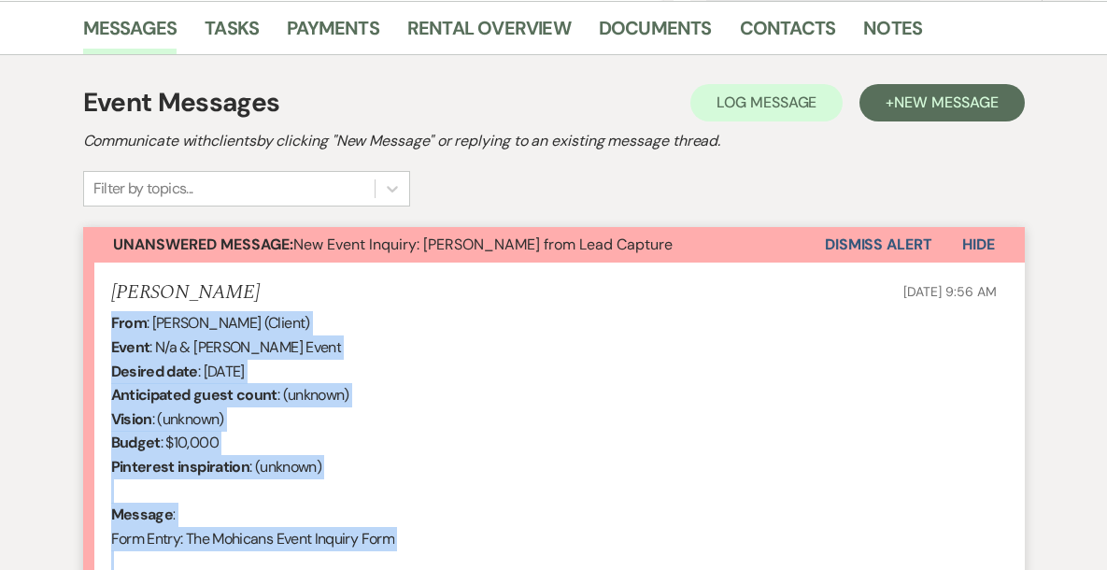
scroll to position [449, 0]
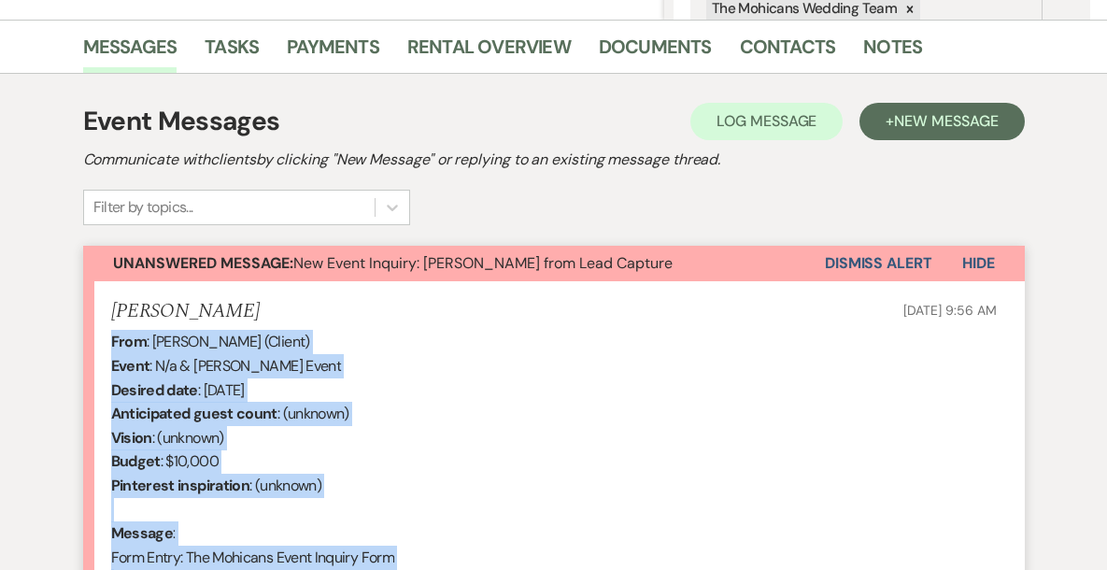
click at [863, 264] on button "Dismiss Alert" at bounding box center [878, 264] width 107 height 36
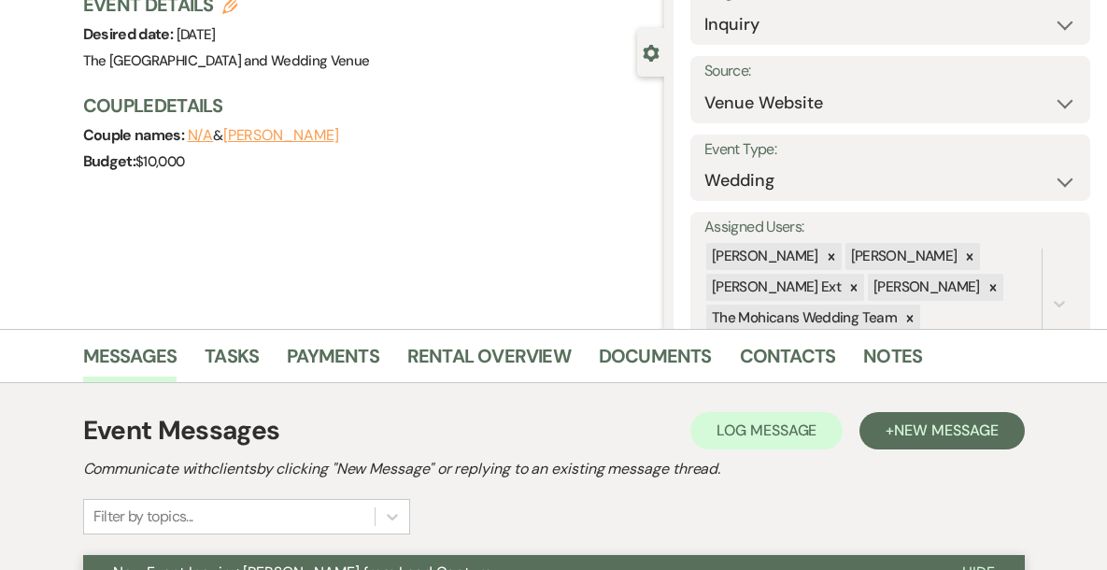
scroll to position [0, 0]
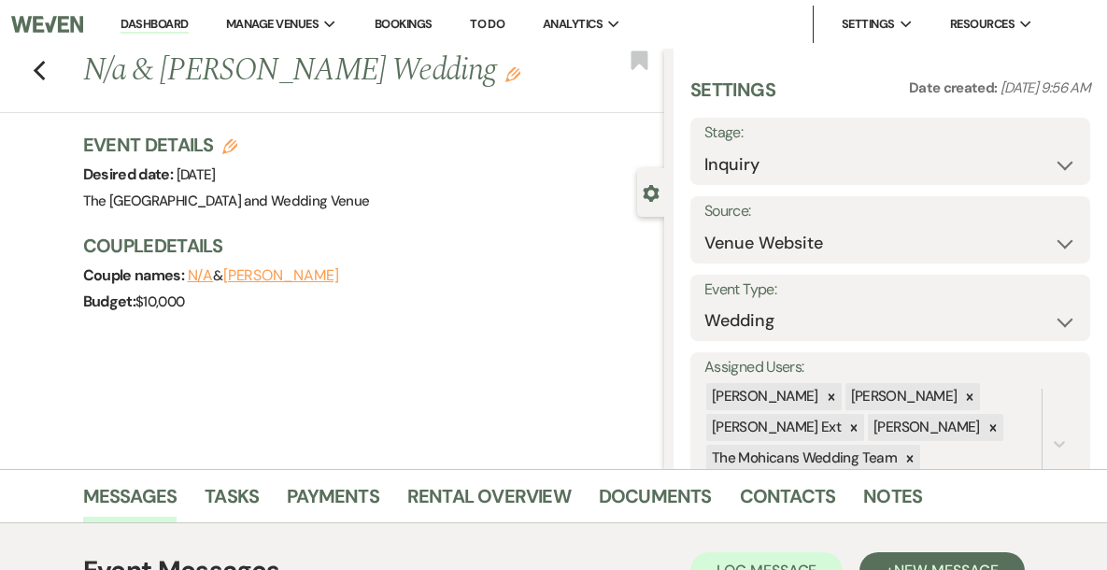
click at [188, 27] on link "Dashboard" at bounding box center [154, 25] width 67 height 18
